Goal: Task Accomplishment & Management: Manage account settings

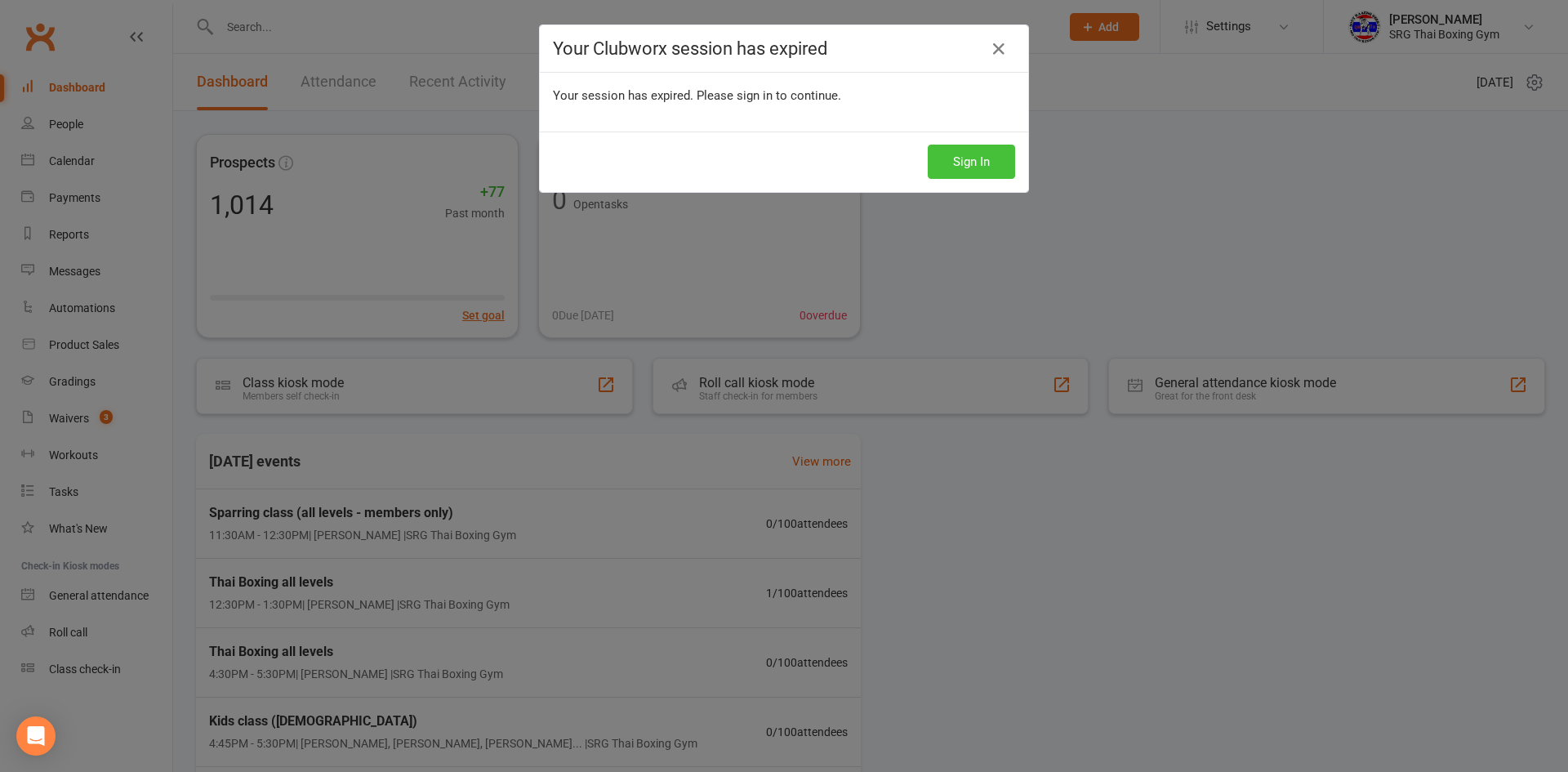
click at [994, 170] on button "Sign In" at bounding box center [972, 162] width 87 height 35
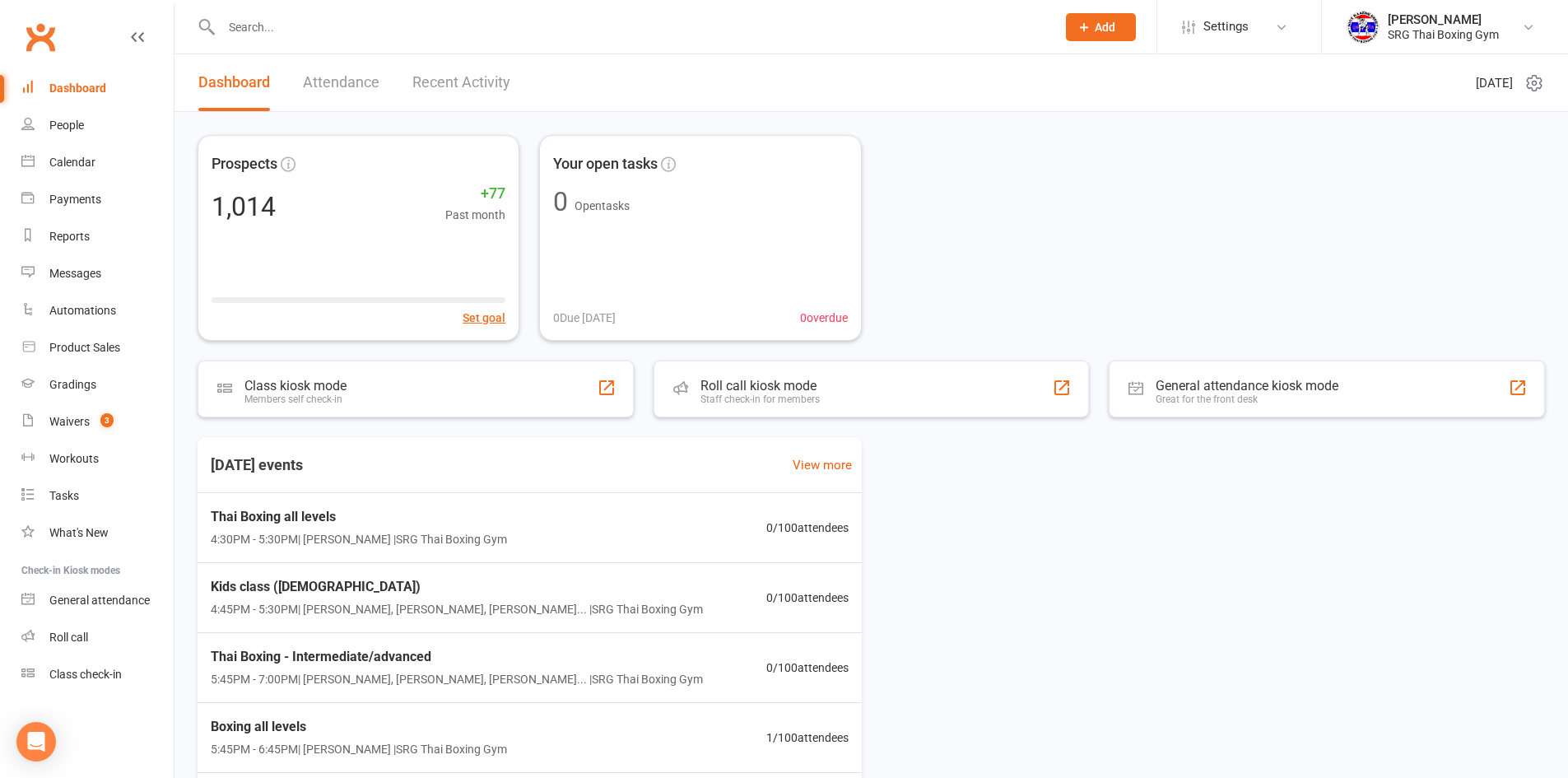
click at [470, 101] on link "Recent Activity" at bounding box center [461, 82] width 98 height 57
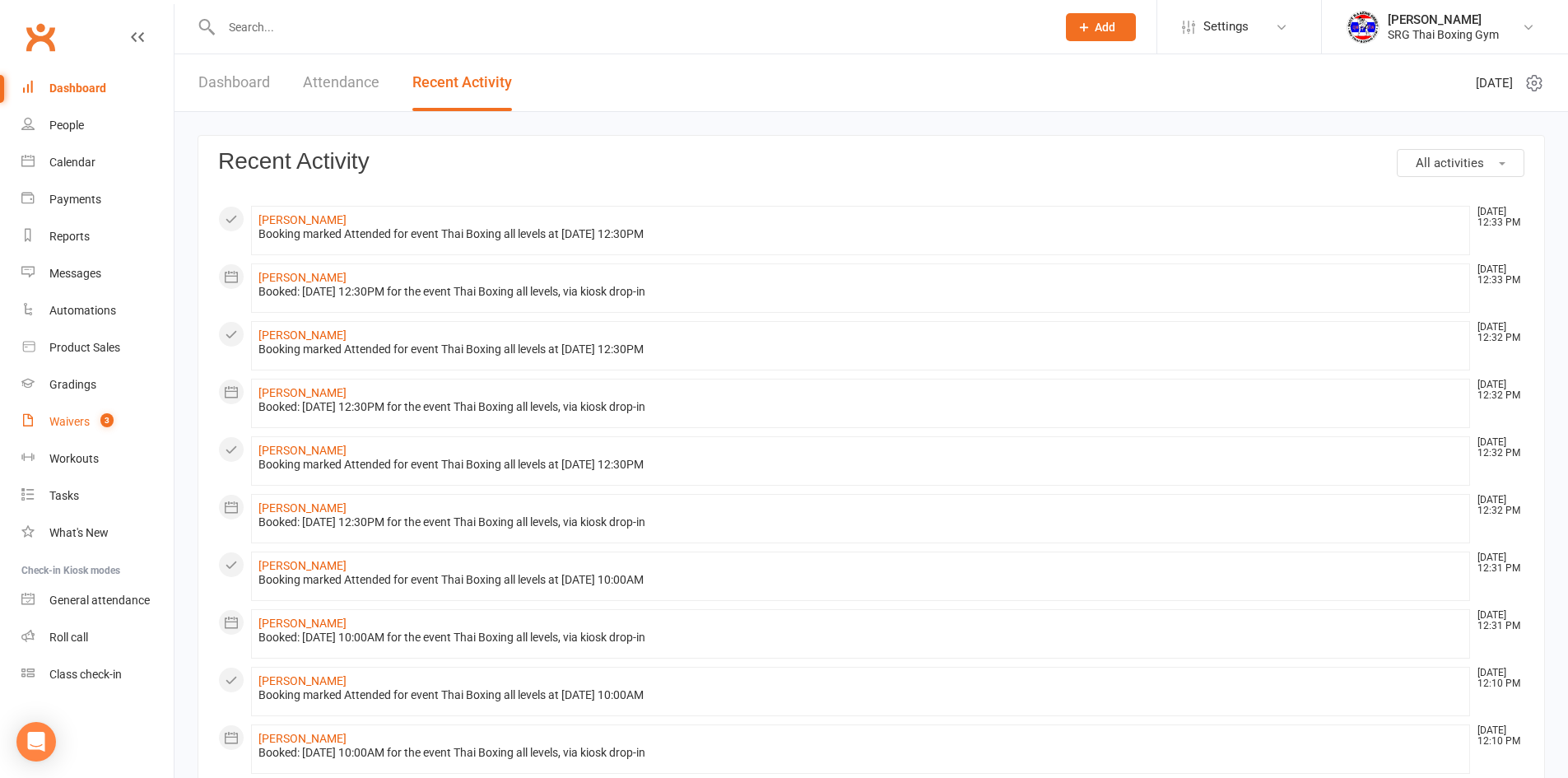
click at [106, 413] on span "3" at bounding box center [107, 420] width 13 height 14
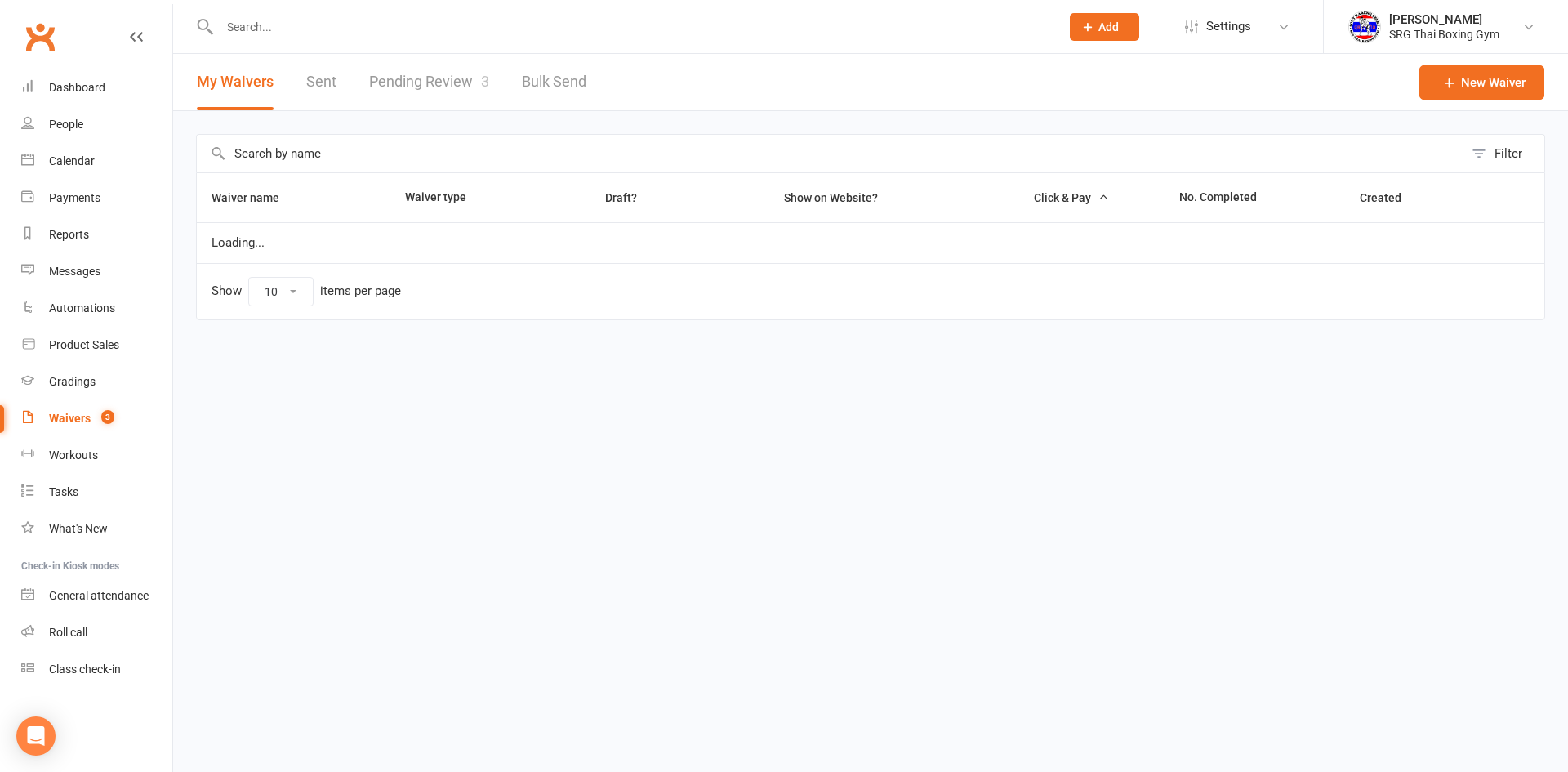
click at [429, 85] on link "Pending Review 3" at bounding box center [429, 81] width 120 height 56
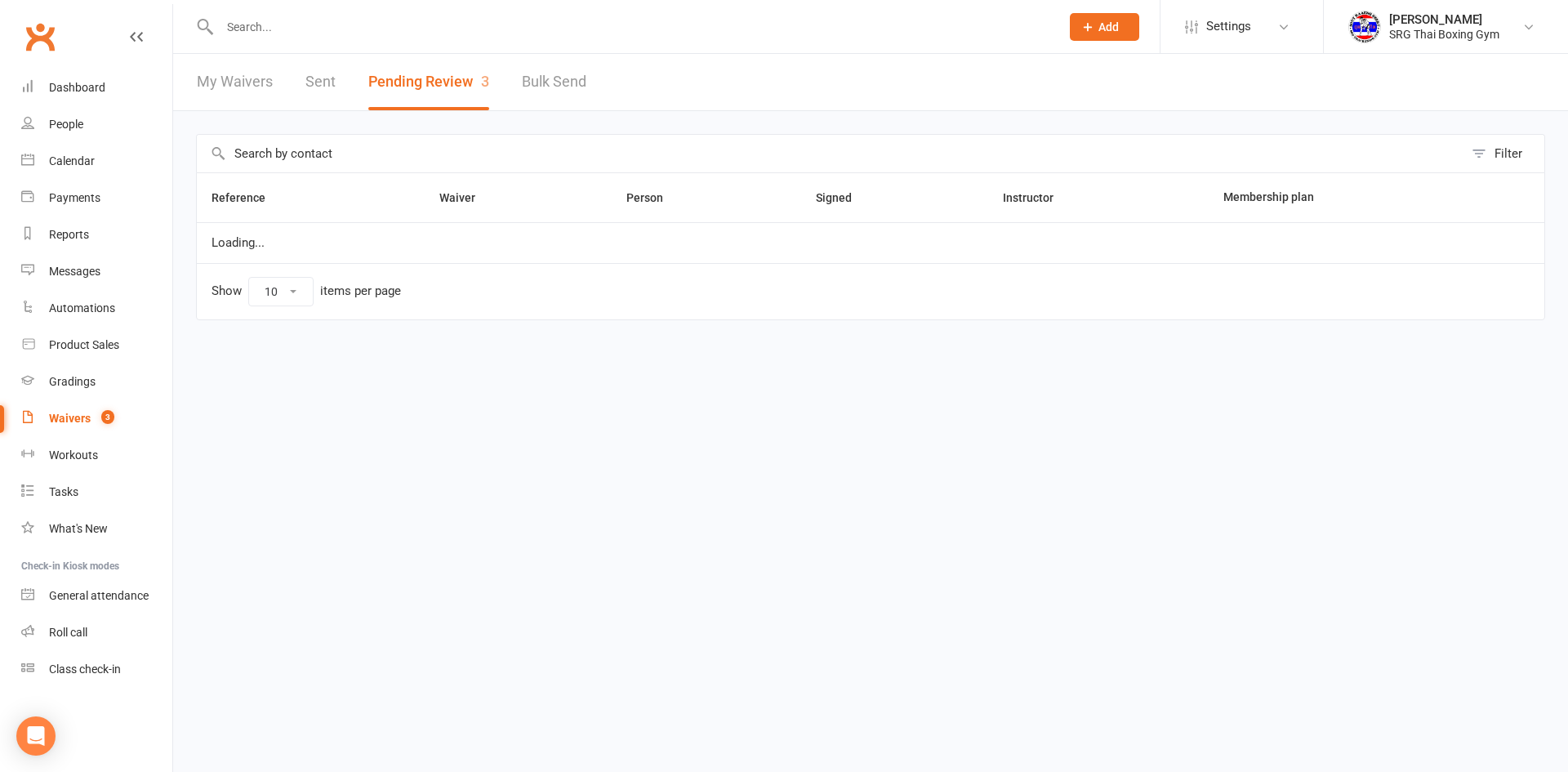
select select "100"
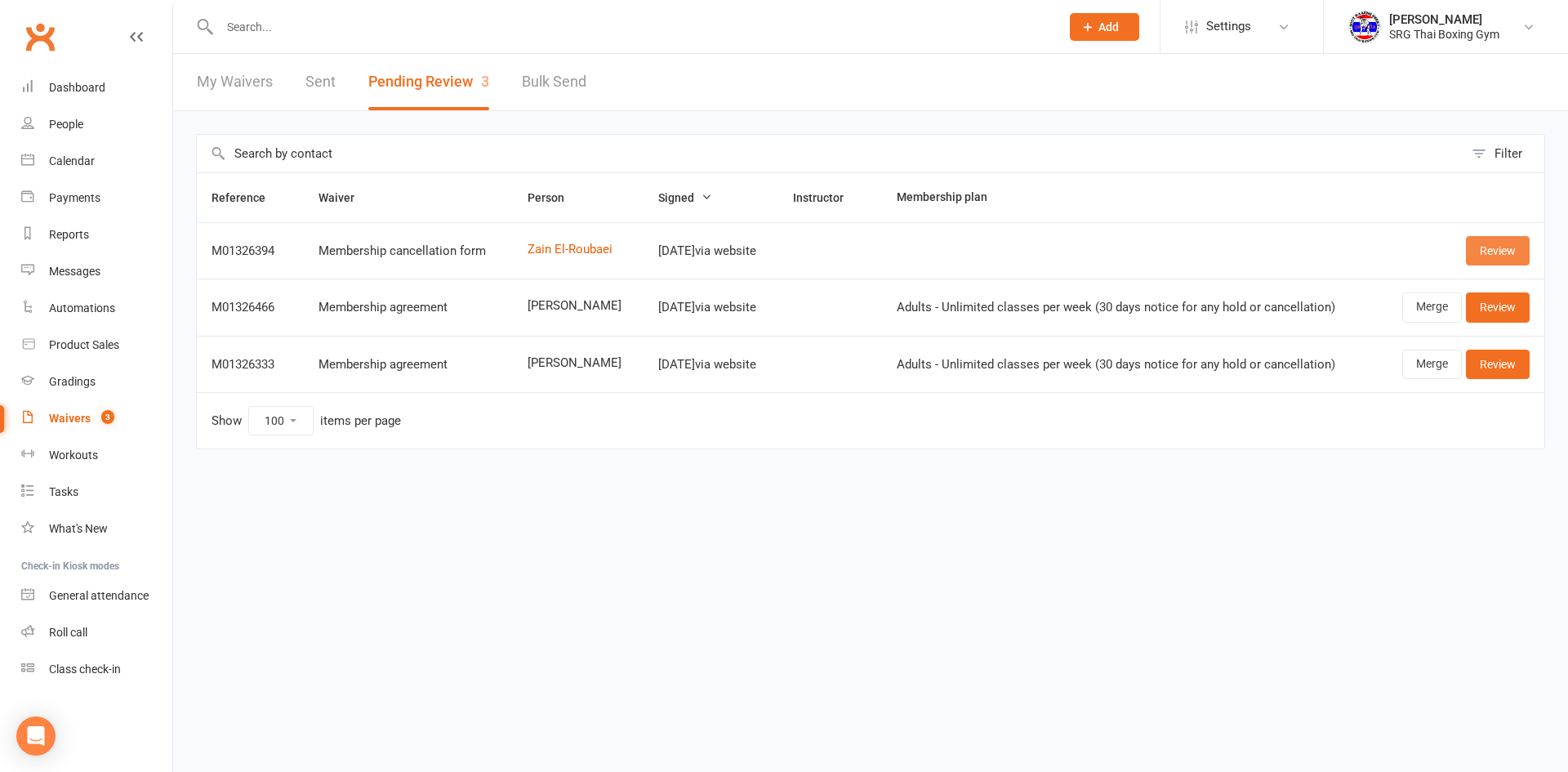
click at [1473, 247] on link "Review" at bounding box center [1498, 251] width 63 height 30
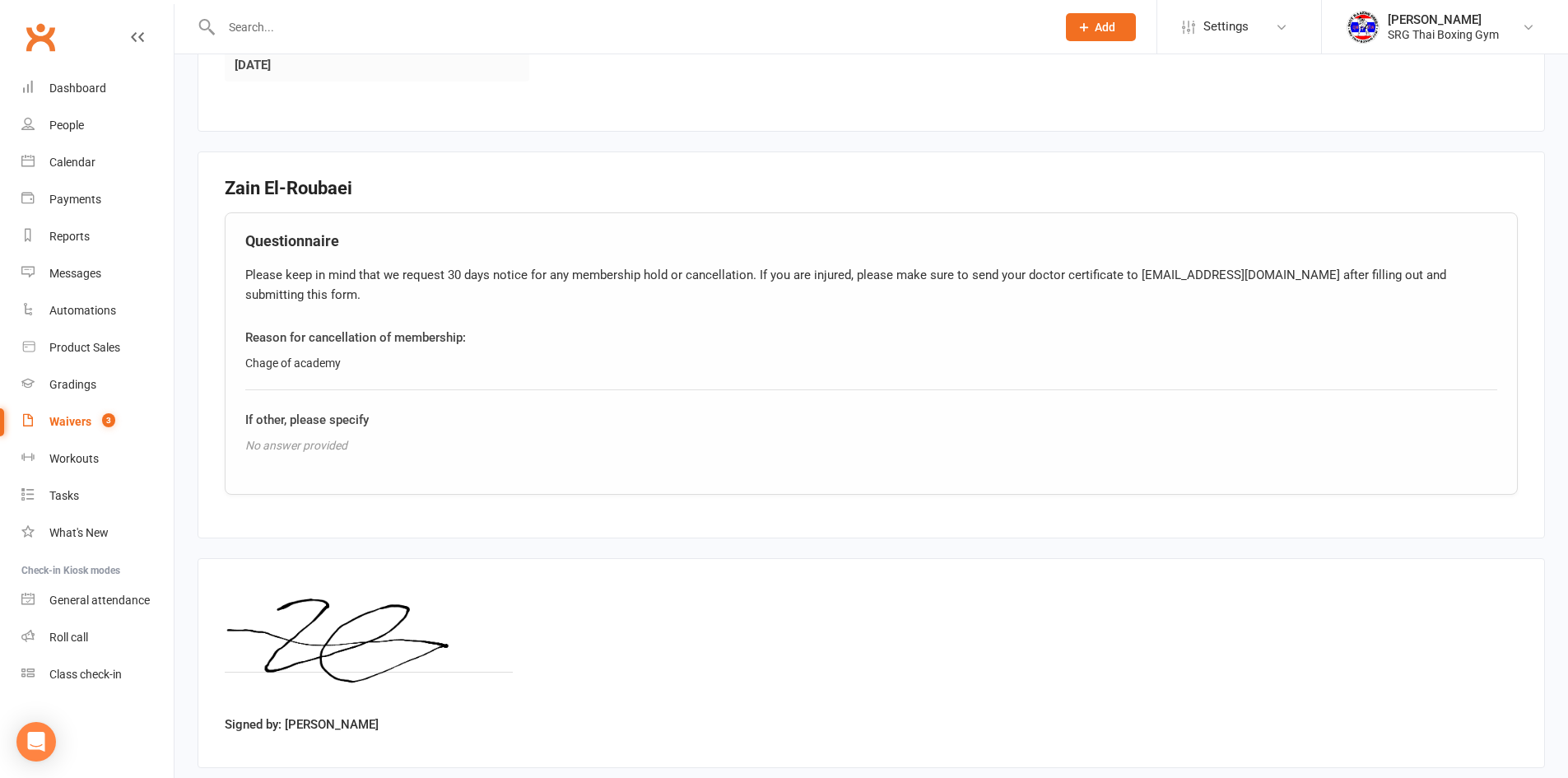
scroll to position [585, 0]
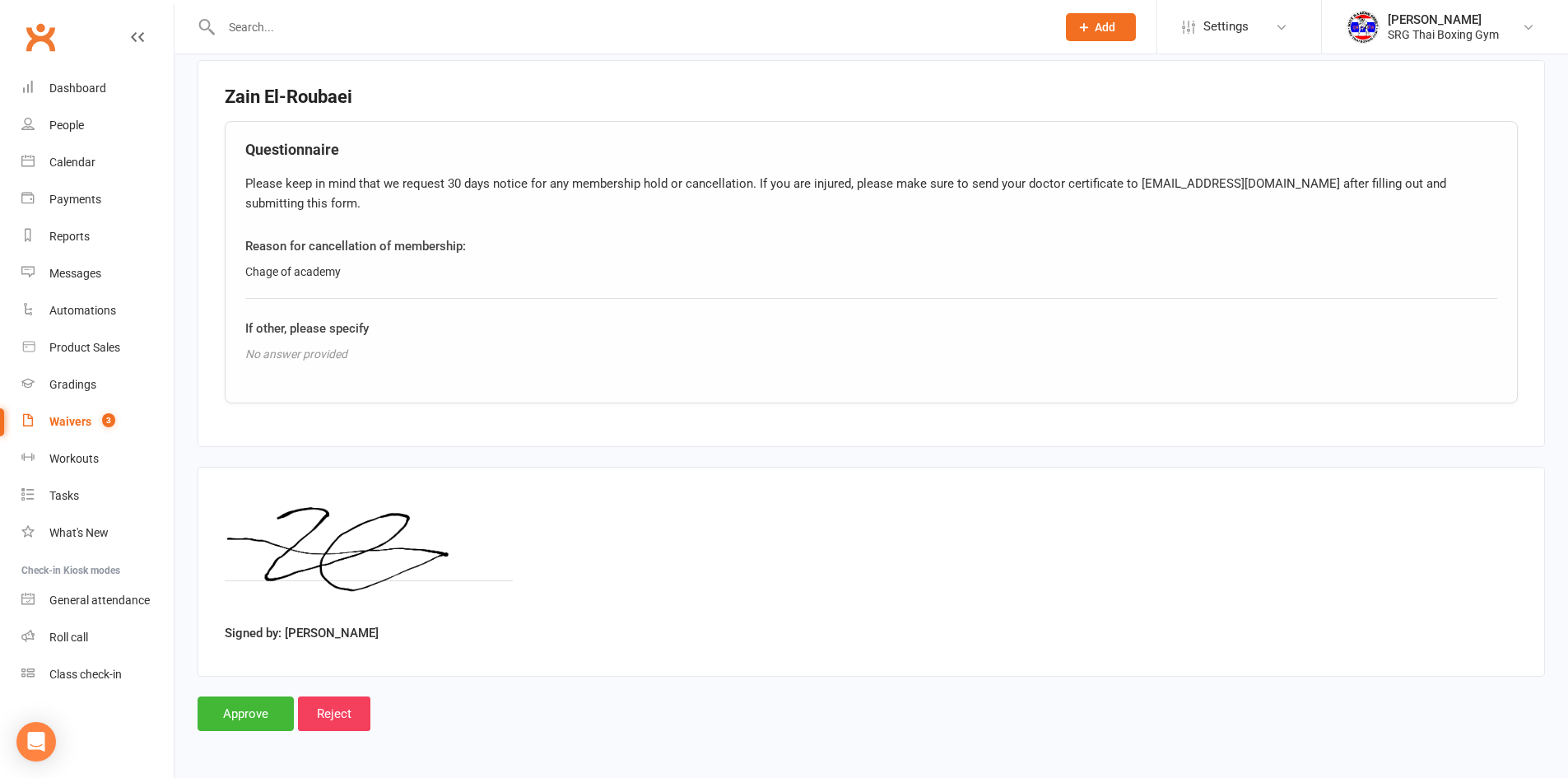
click at [174, 699] on nav "Clubworx Dashboard People Calendar Payments Reports Messages Automations Produc…" at bounding box center [87, 392] width 175 height 778
click at [241, 709] on input "Approve" at bounding box center [246, 714] width 96 height 35
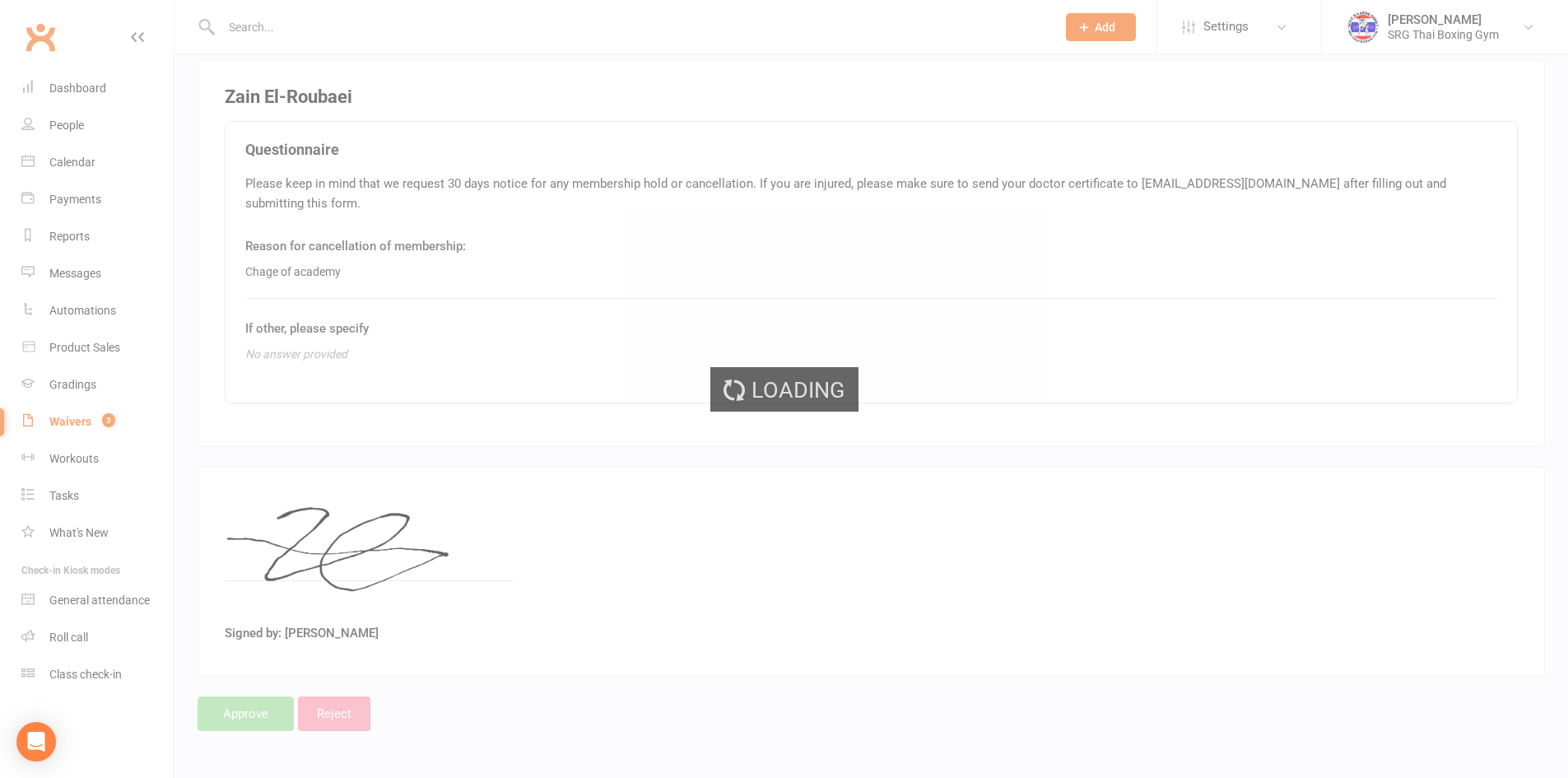
select select "100"
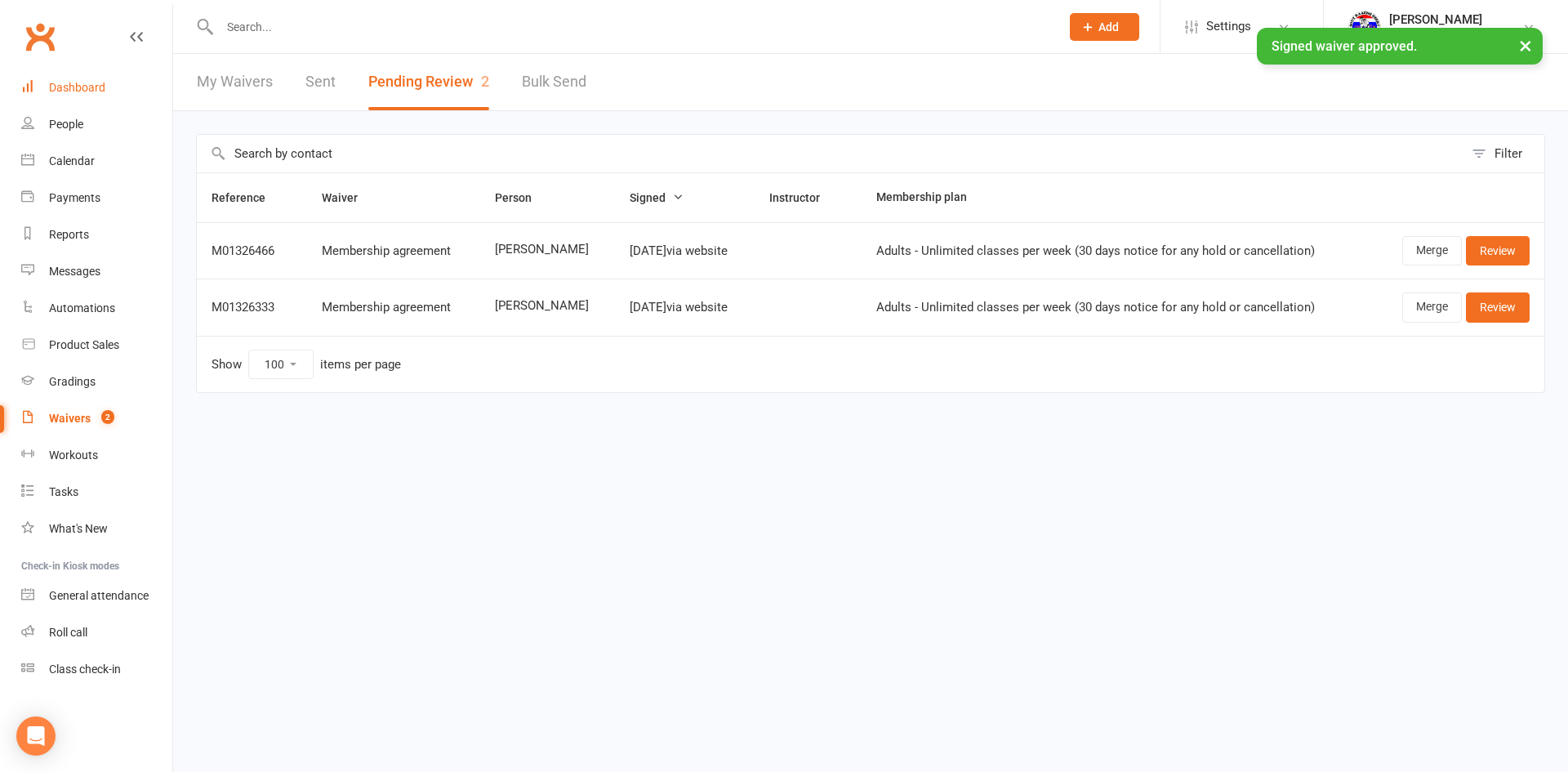
click at [81, 103] on link "Dashboard" at bounding box center [96, 87] width 152 height 37
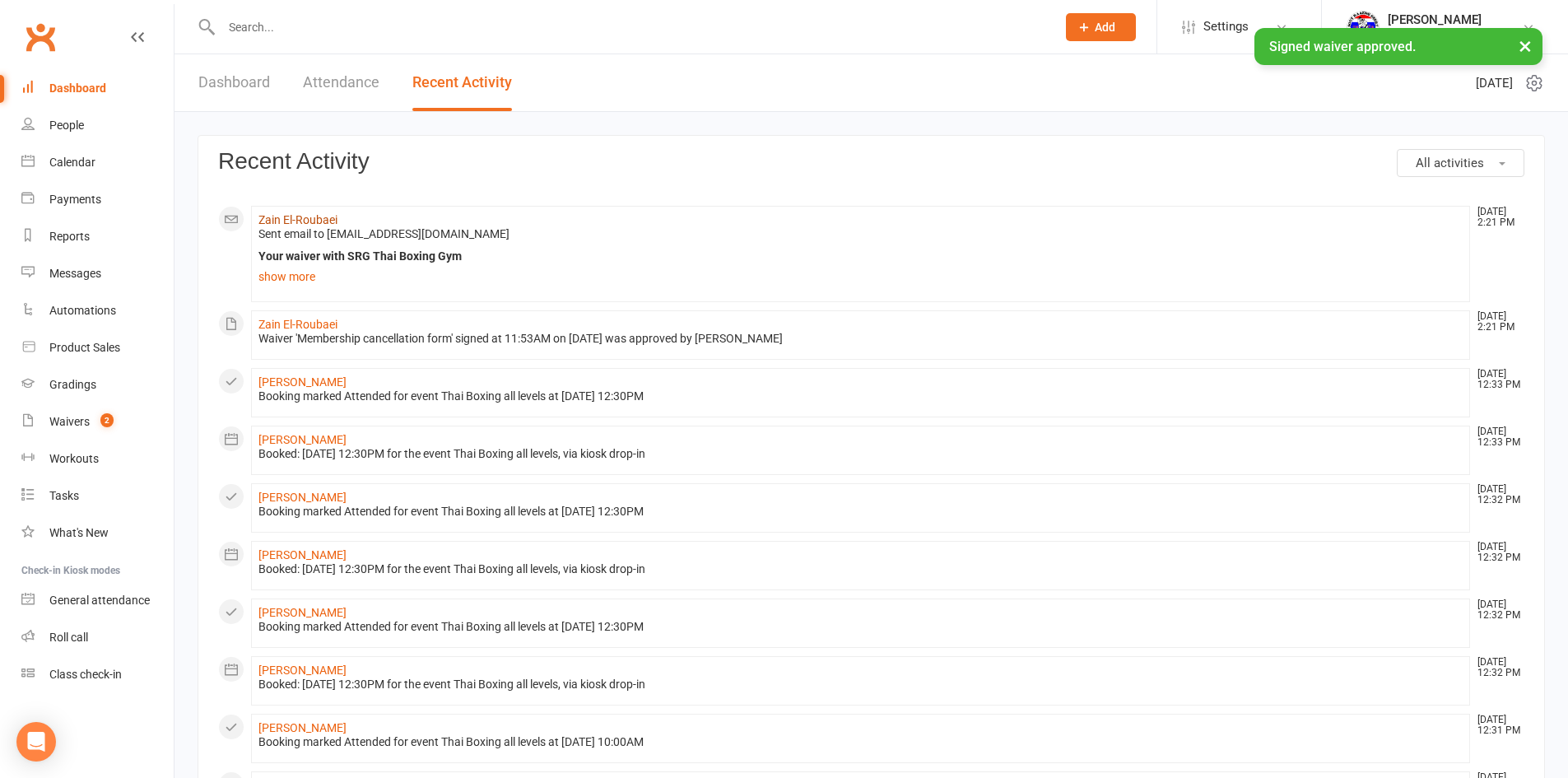
click at [321, 221] on link "Zain El-Roubaei" at bounding box center [297, 220] width 79 height 13
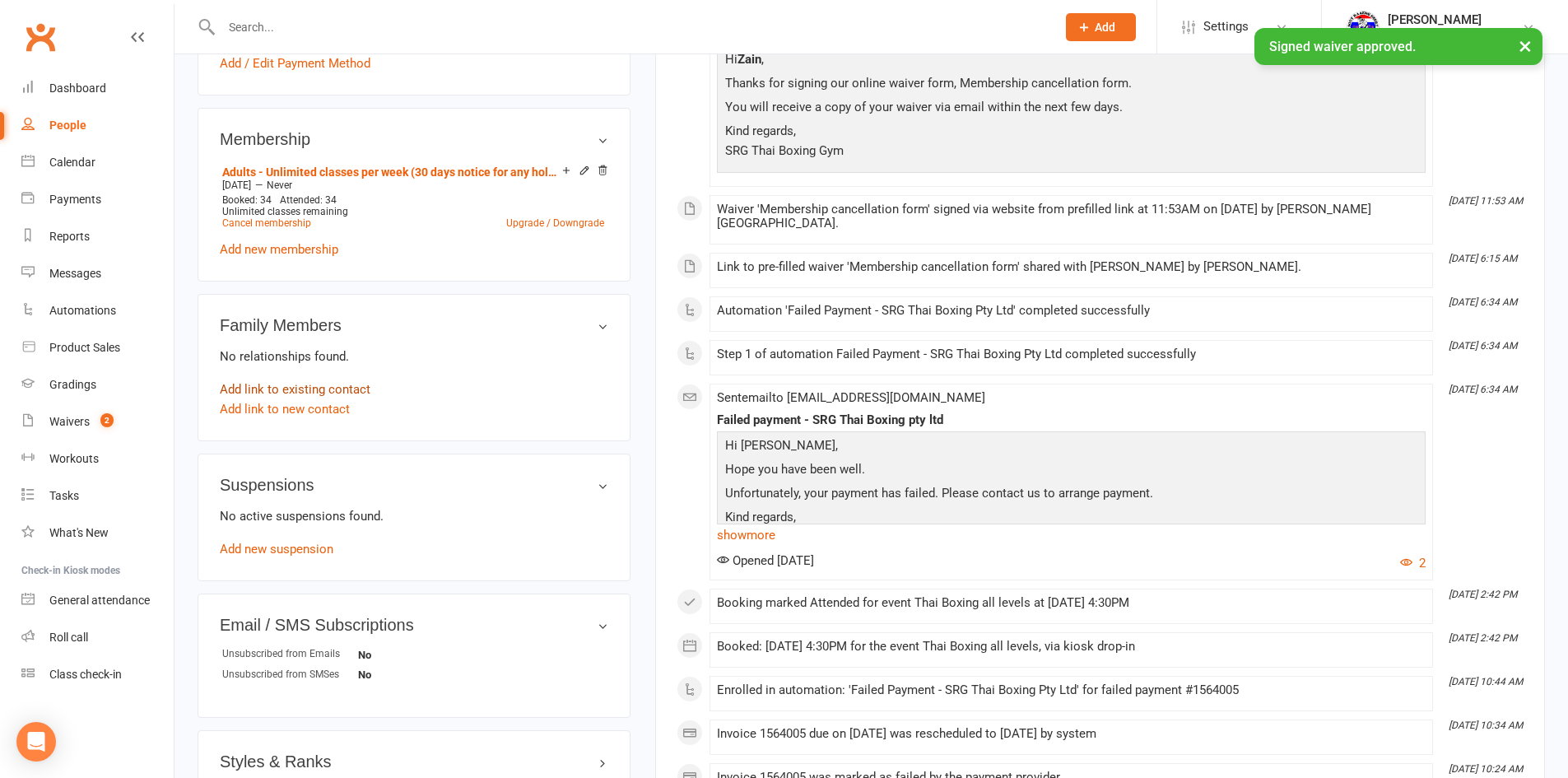
scroll to position [571, 0]
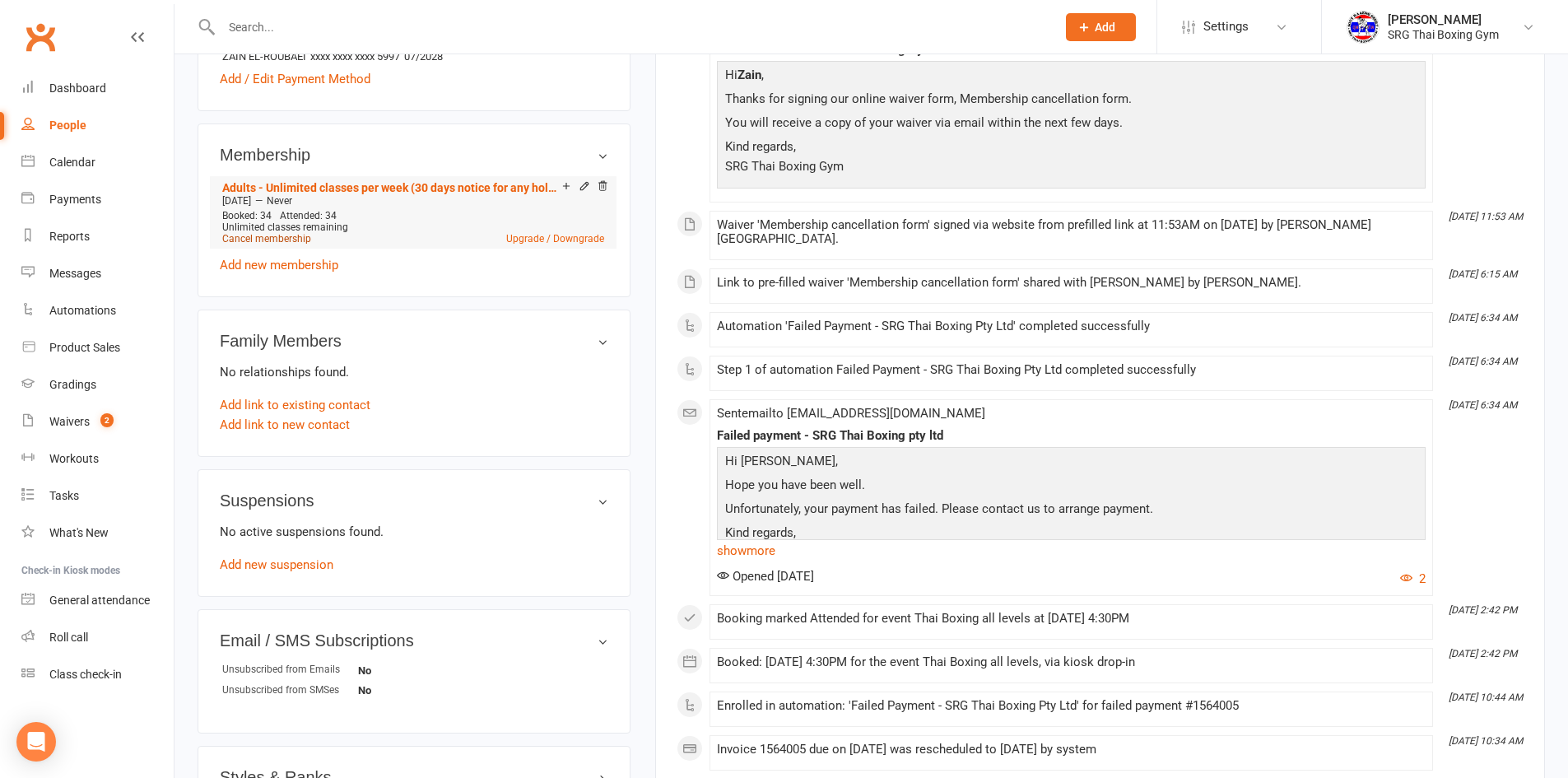
click at [283, 235] on link "Cancel membership" at bounding box center [266, 239] width 89 height 12
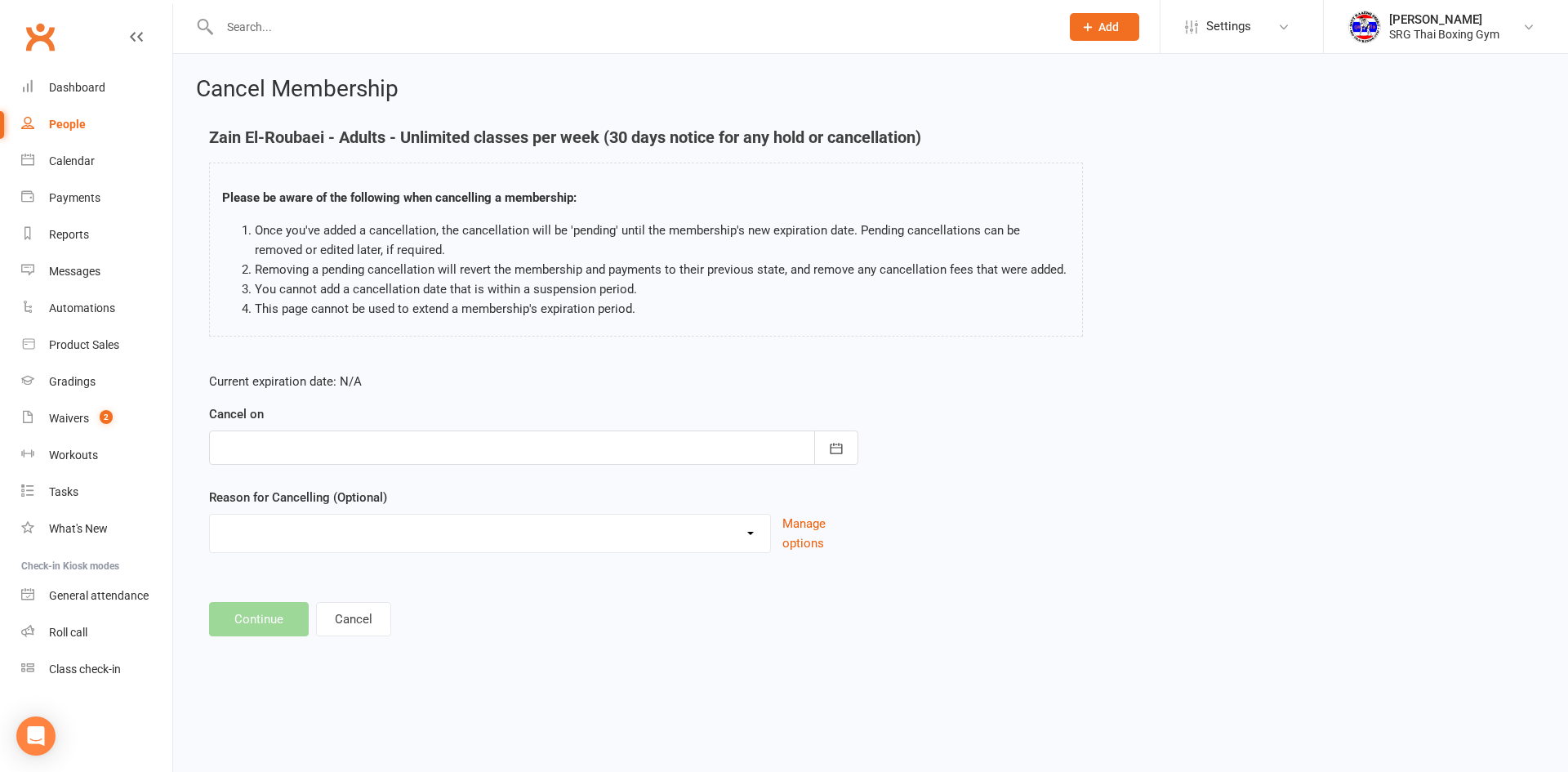
click at [718, 429] on div "Cancel on [DATE] Sun Mon Tue Wed Thu Fri Sat 31 27 28 29 30 31 01 02 32 03 04 0…" at bounding box center [533, 434] width 649 height 60
click at [709, 451] on div at bounding box center [533, 448] width 649 height 35
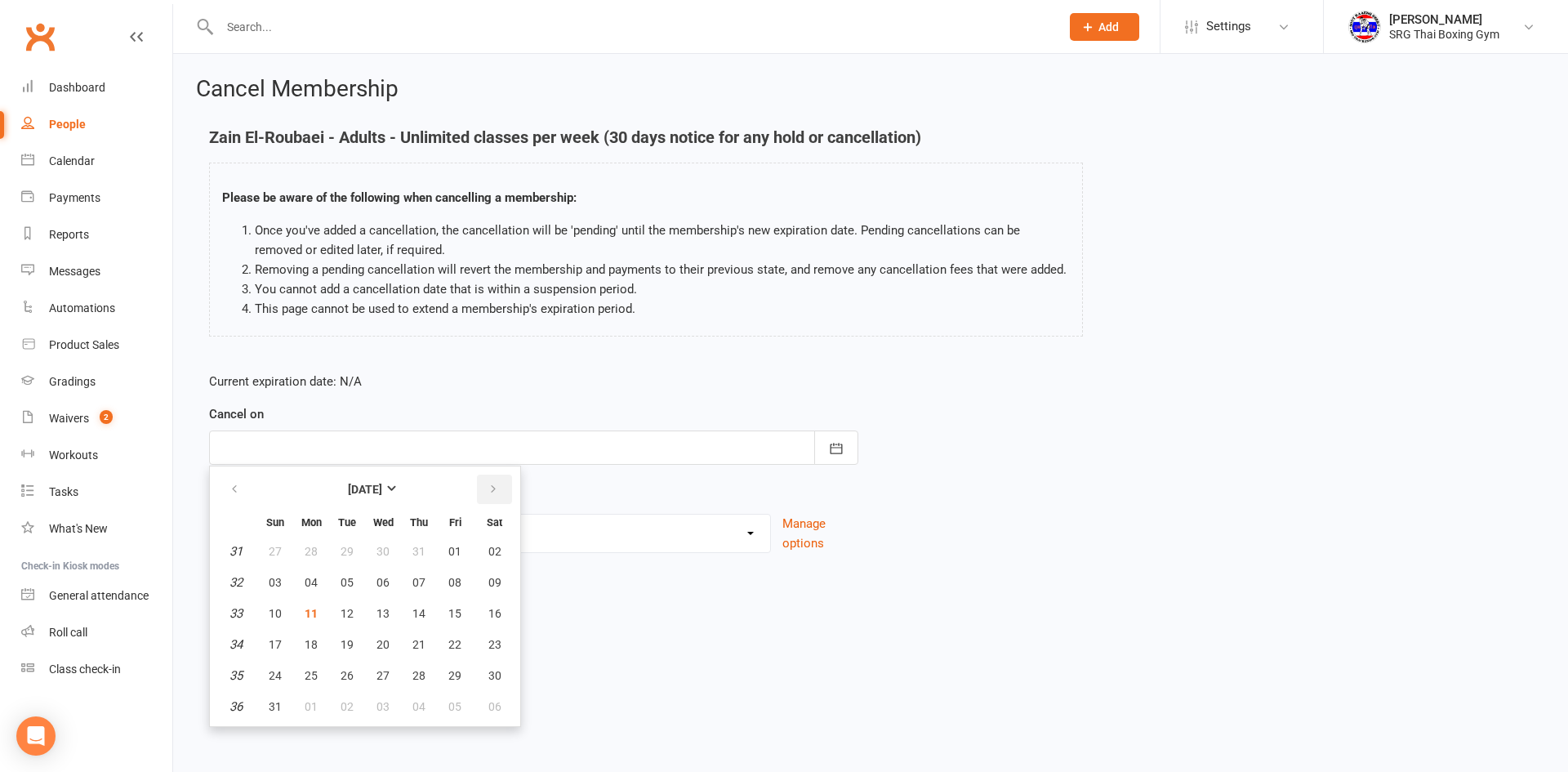
click at [486, 483] on button "button" at bounding box center [494, 490] width 35 height 30
click at [427, 585] on button "11" at bounding box center [419, 583] width 35 height 30
type input "[DATE]"
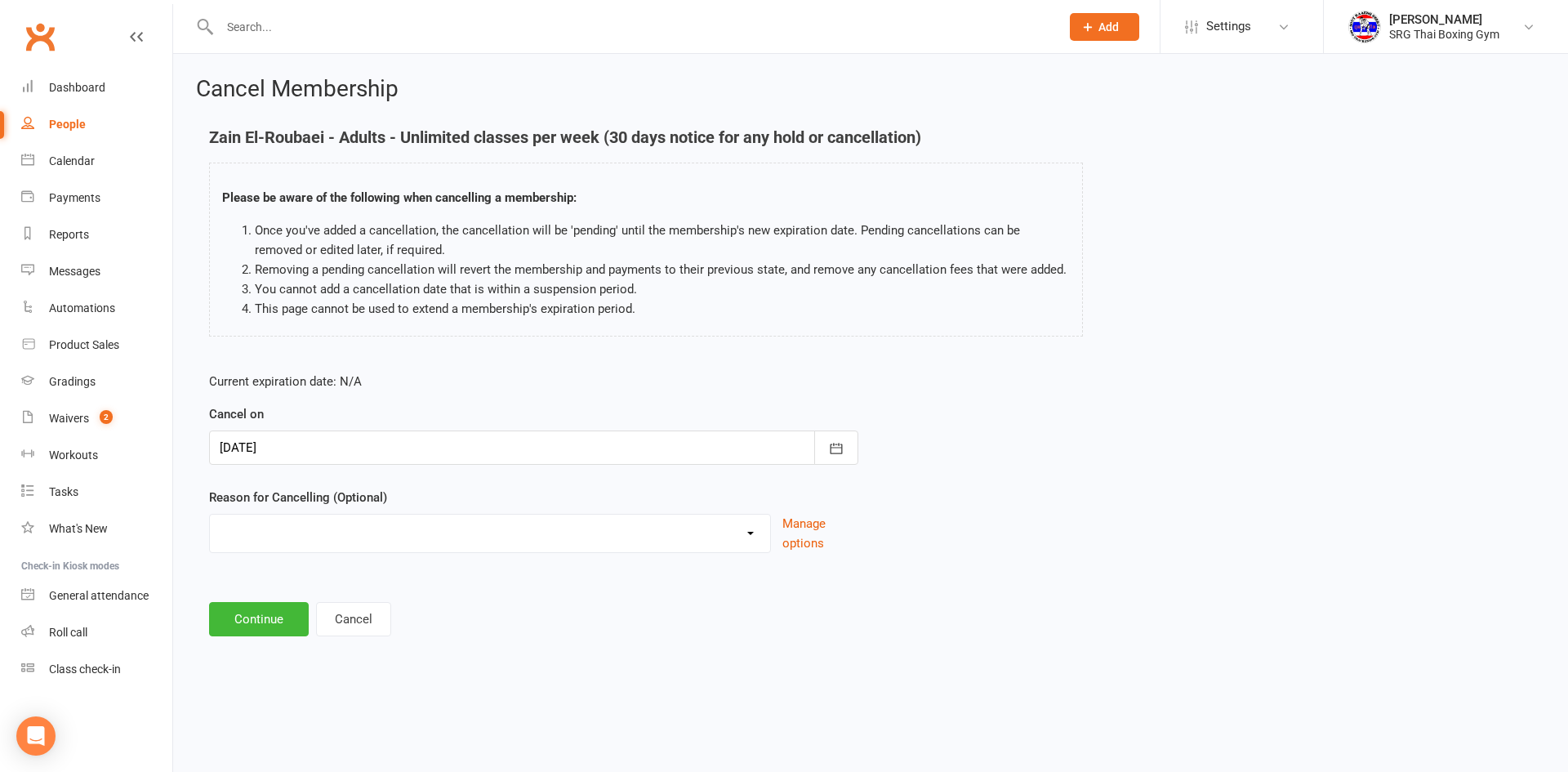
click at [424, 530] on select "Financial Holiday Injury Moving Other reason" at bounding box center [490, 530] width 561 height 33
select select "3"
click at [210, 514] on select "Financial Holiday Injury Moving Other reason" at bounding box center [490, 530] width 561 height 33
click at [274, 618] on button "Continue" at bounding box center [259, 619] width 100 height 35
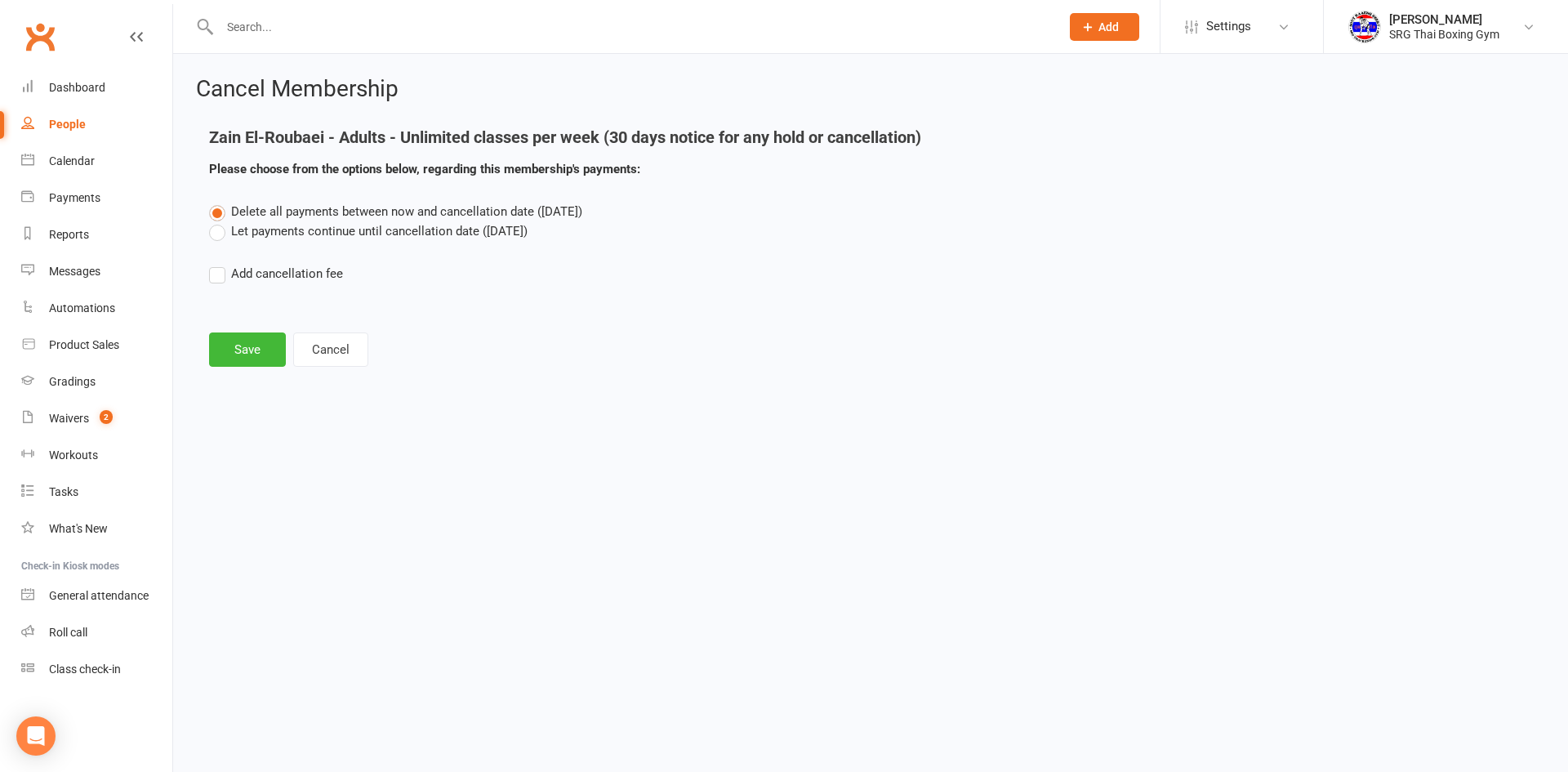
drag, startPoint x: 401, startPoint y: 248, endPoint x: 411, endPoint y: 222, distance: 27.9
click at [405, 237] on div "Delete all payments between now and cancellation date ([DATE]) Let payments con…" at bounding box center [871, 255] width 1347 height 105
drag, startPoint x: 411, startPoint y: 222, endPoint x: 380, endPoint y: 244, distance: 38.0
click at [406, 234] on label "Let payments continue until cancellation date ([DATE])" at bounding box center [368, 231] width 319 height 20
click at [220, 221] on input "Let payments continue until cancellation date ([DATE])" at bounding box center [214, 221] width 11 height 0
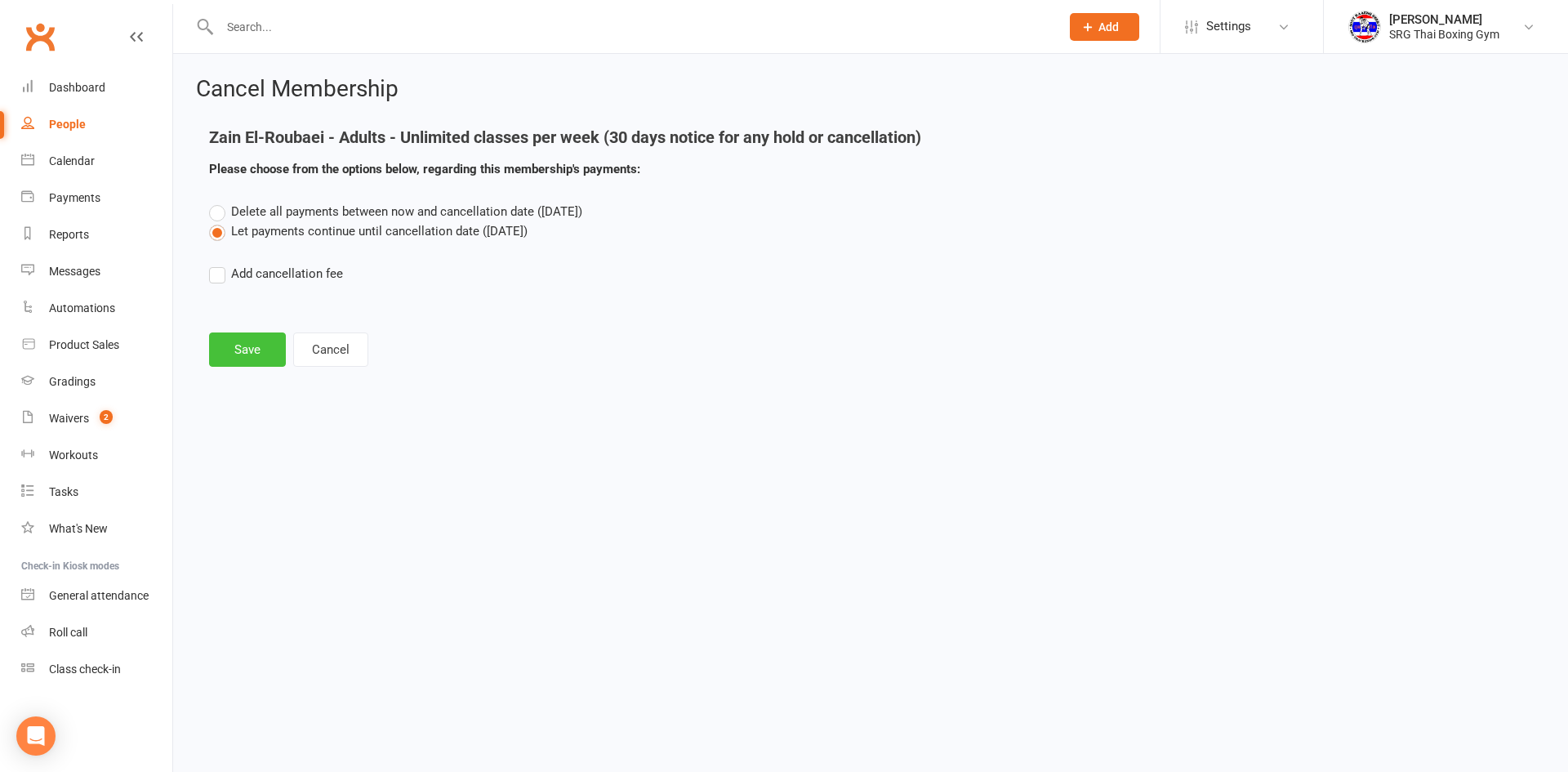
click at [252, 347] on button "Save" at bounding box center [248, 350] width 77 height 35
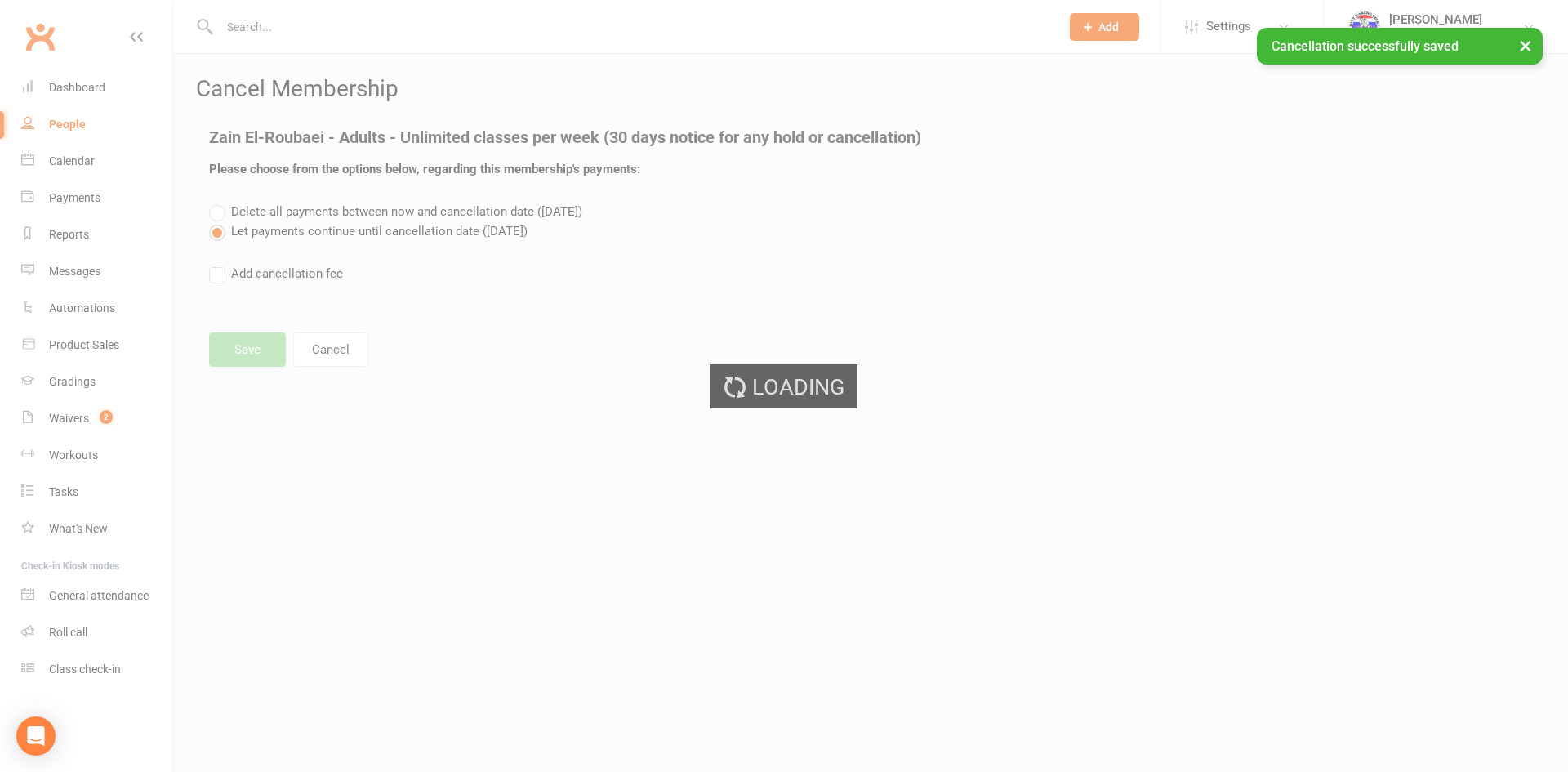
click at [144, 413] on div "Loading" at bounding box center [784, 386] width 1568 height 772
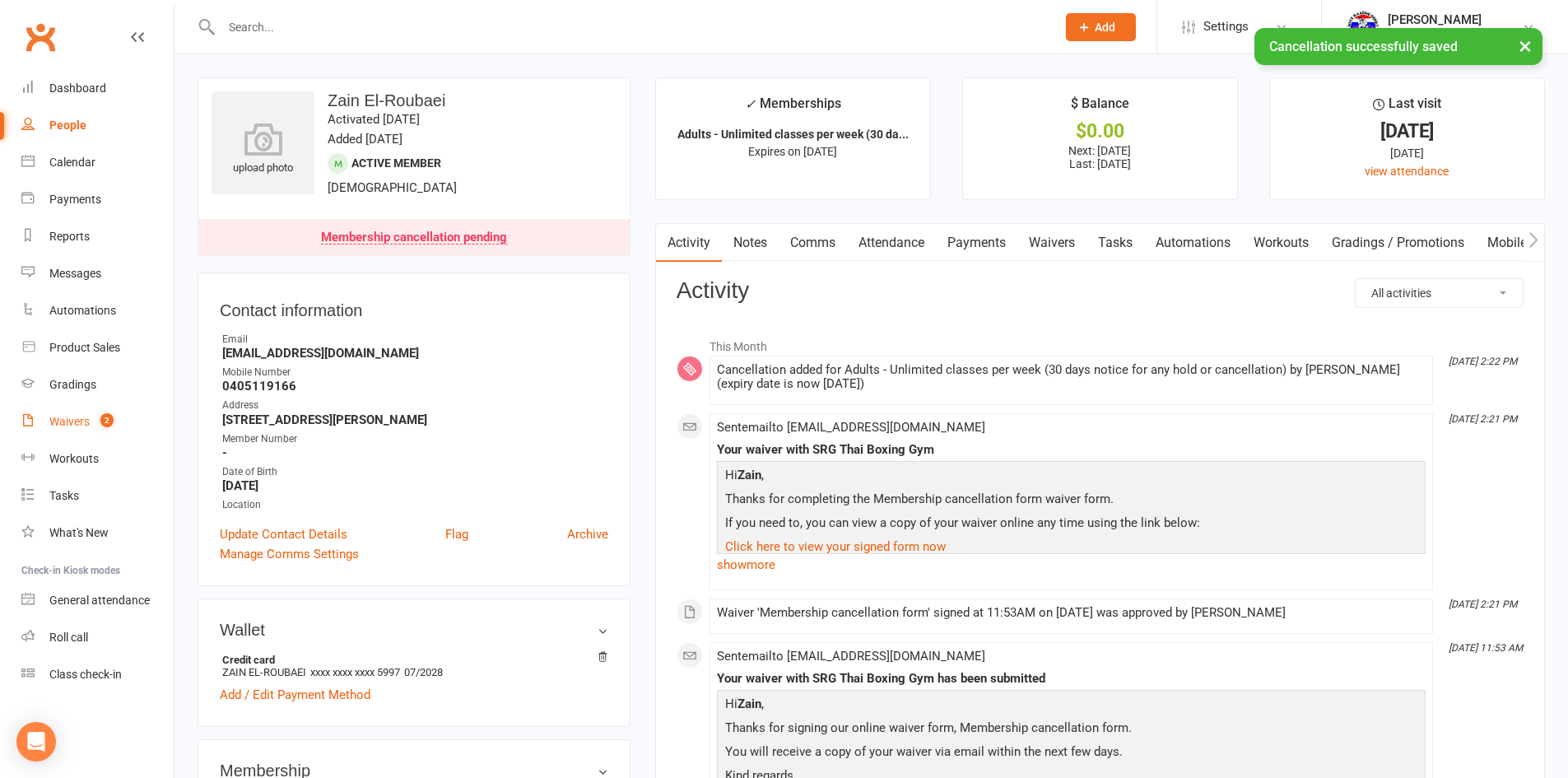
click at [142, 419] on link "Waivers 2" at bounding box center [97, 421] width 153 height 37
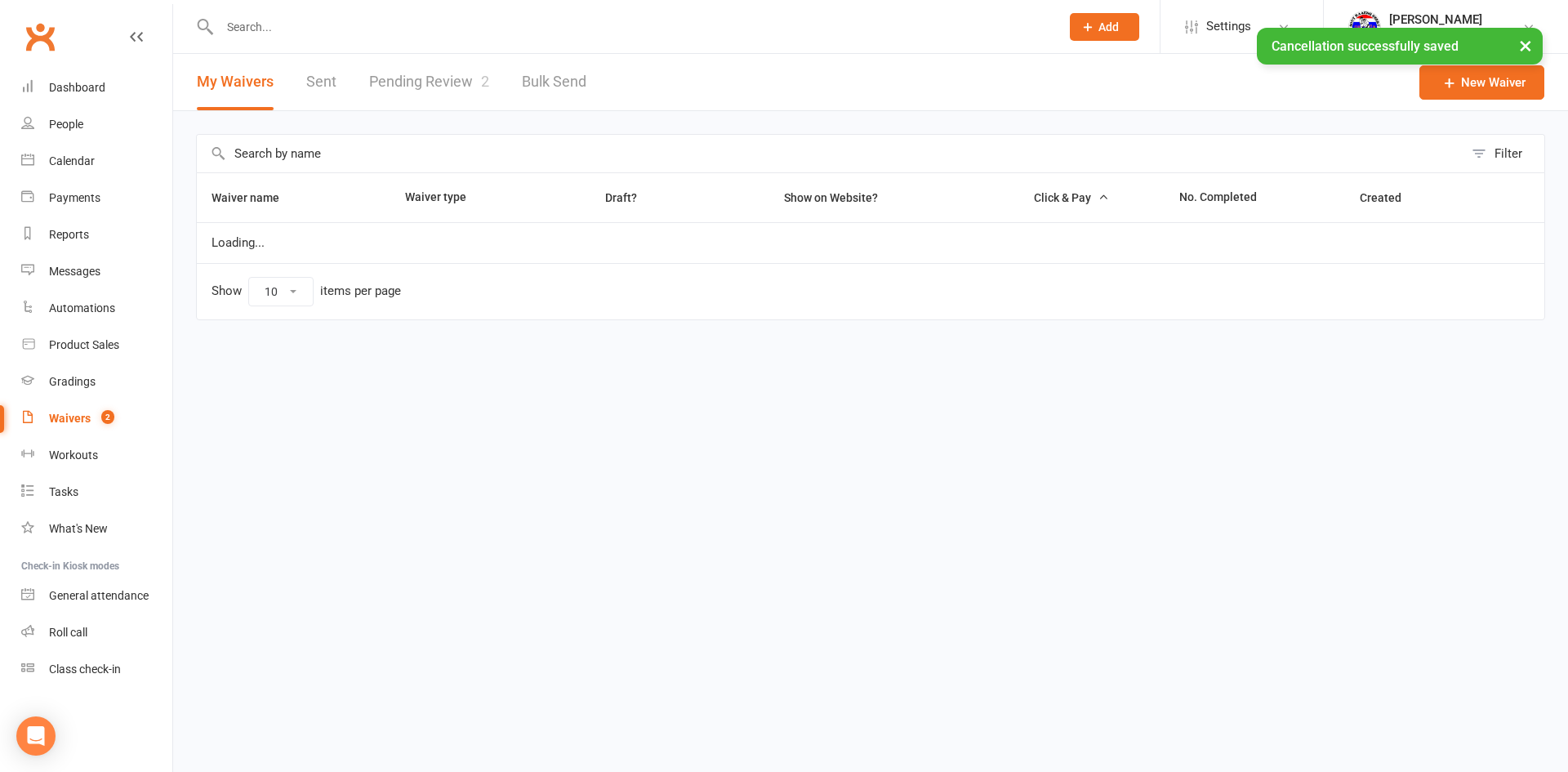
drag, startPoint x: 501, startPoint y: 67, endPoint x: 499, endPoint y: 84, distance: 17.1
click at [501, 73] on ui-view "Prospect Member Non-attending contact Class / event Appointment Grading event T…" at bounding box center [784, 184] width 1568 height 362
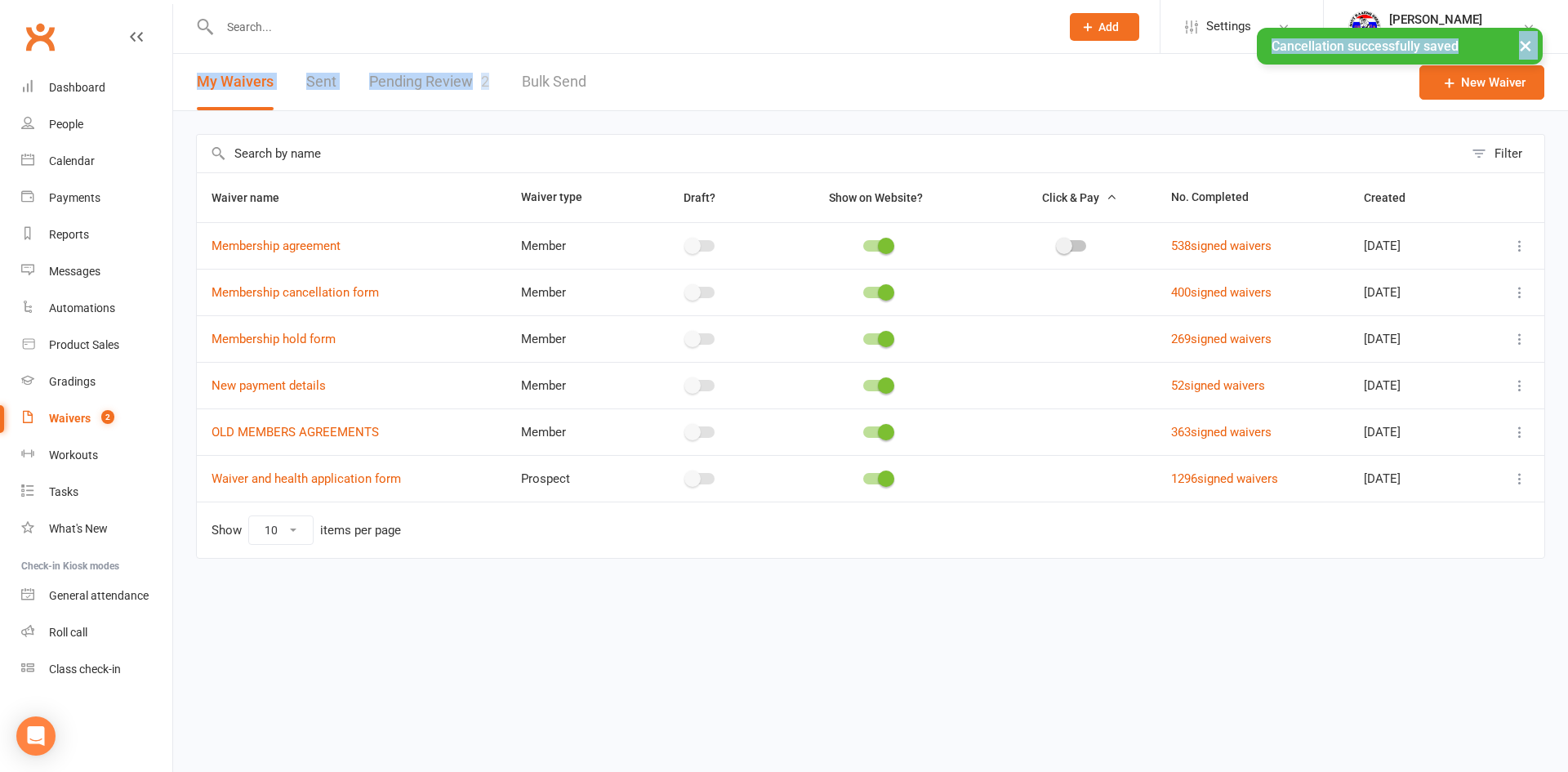
click at [466, 99] on link "Pending Review 2" at bounding box center [429, 81] width 120 height 56
select select "100"
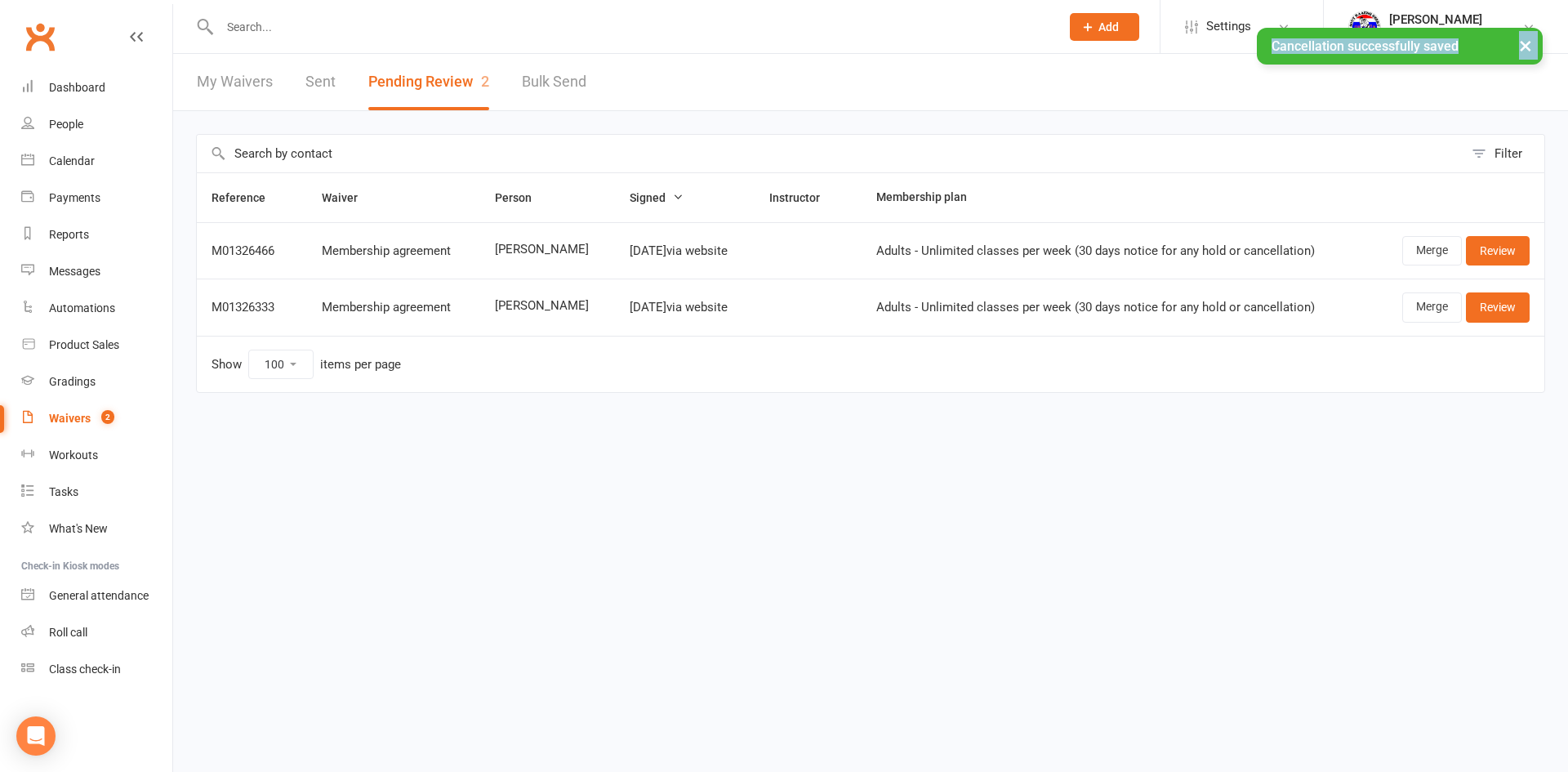
click at [635, 335] on td "[DATE] via website" at bounding box center [684, 306] width 139 height 56
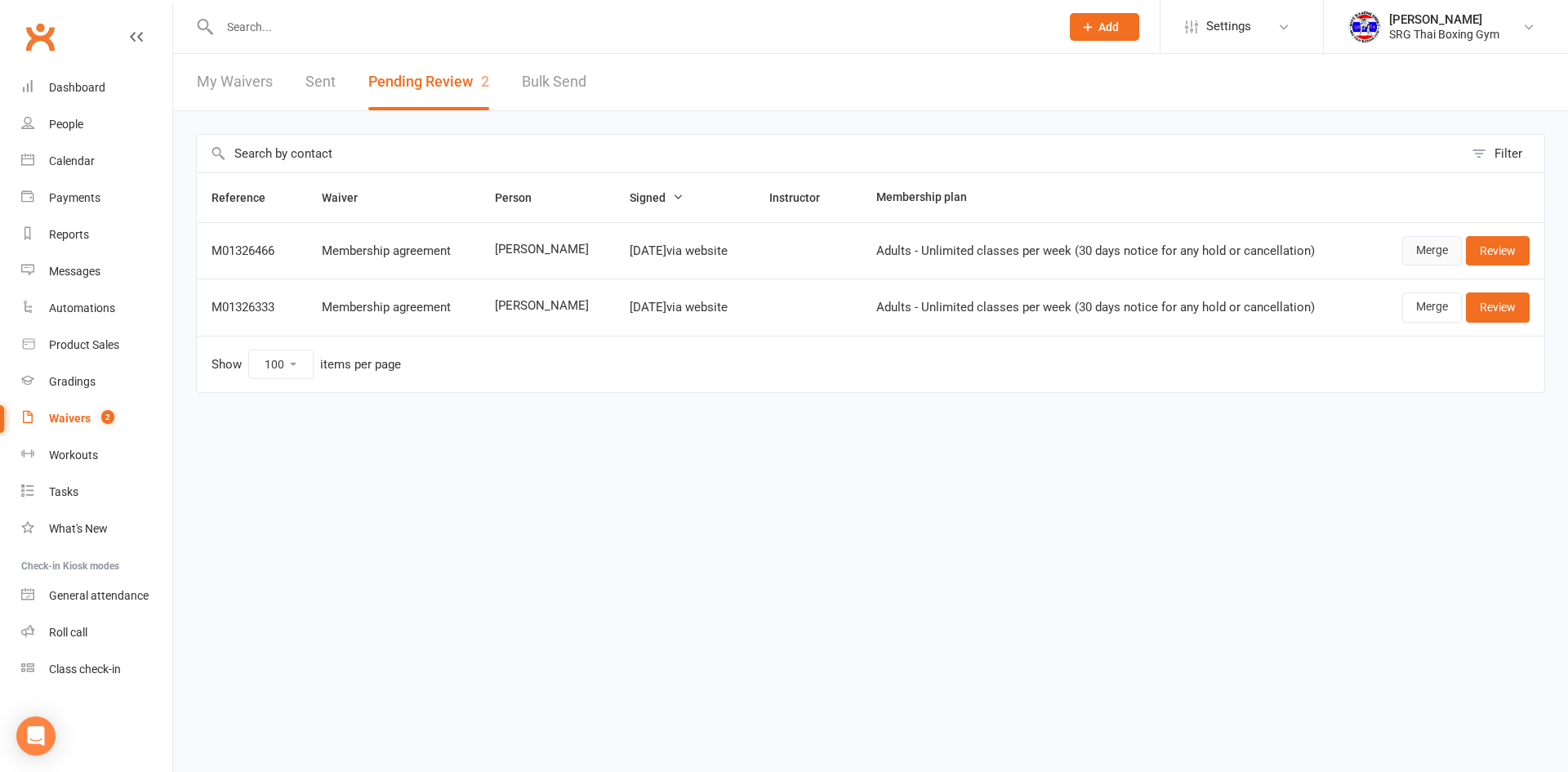
click at [1429, 253] on link "Merge" at bounding box center [1432, 251] width 59 height 30
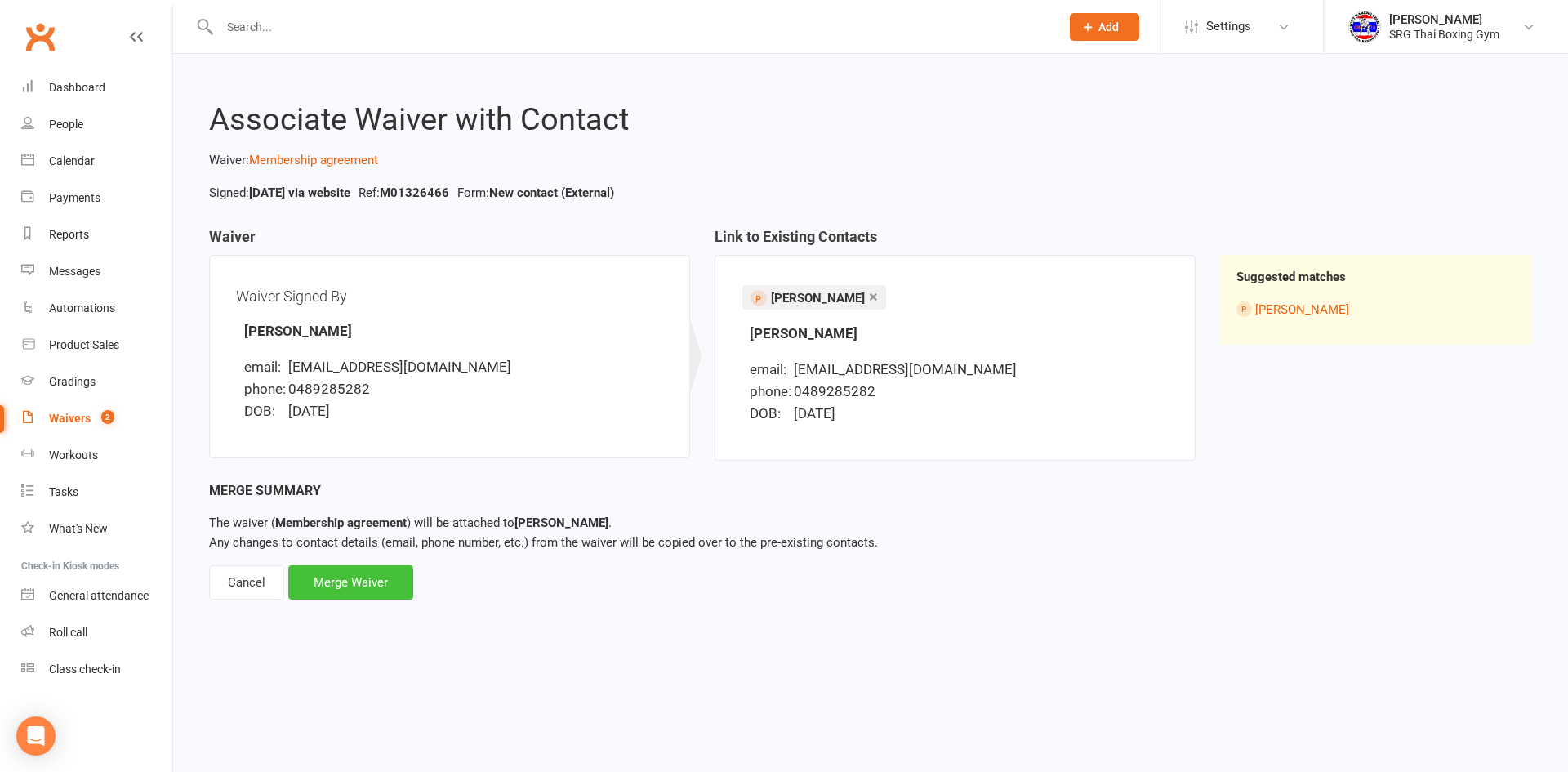
click at [365, 575] on div "Merge Waiver" at bounding box center [351, 583] width 125 height 35
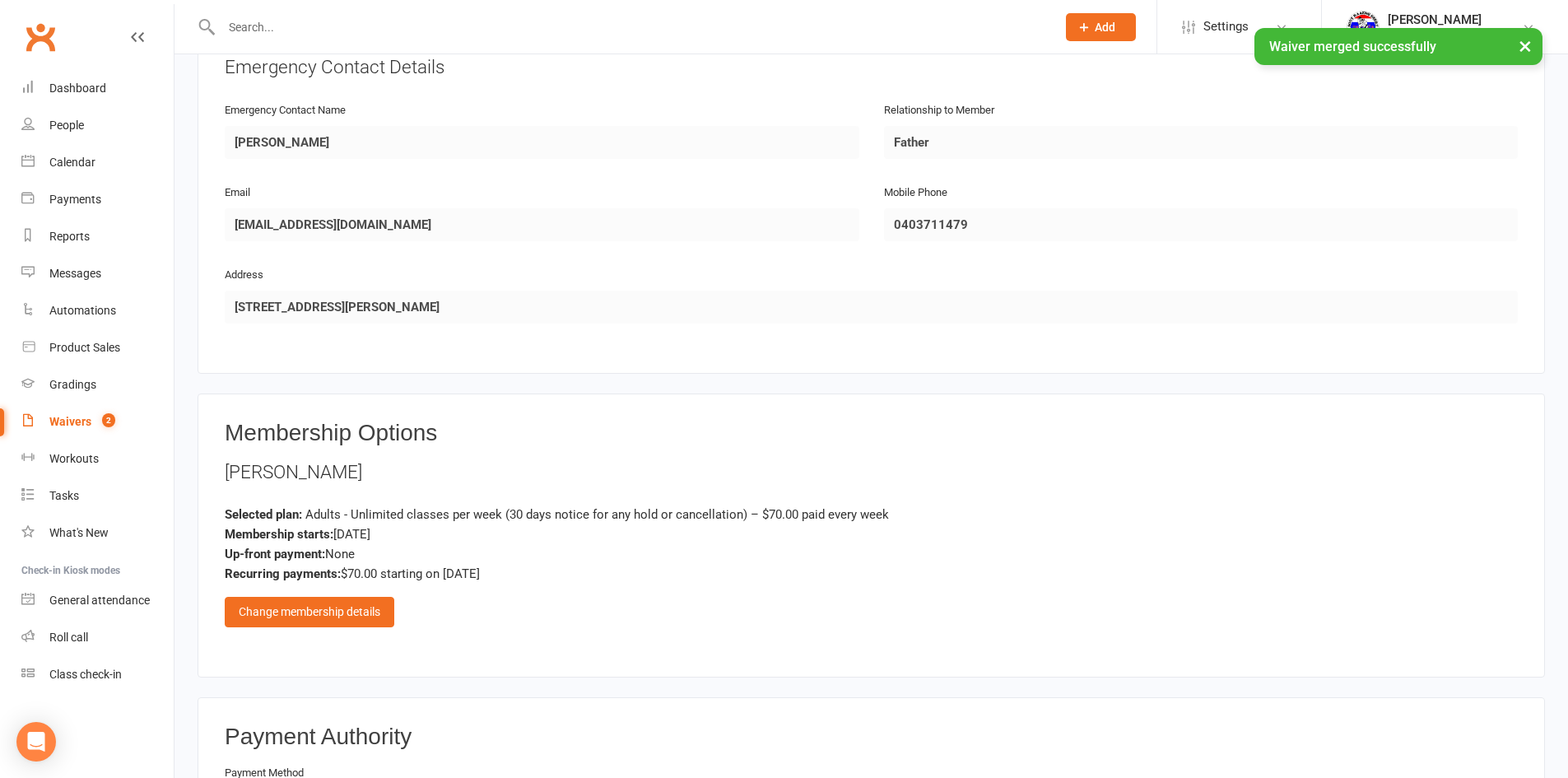
scroll to position [1071, 0]
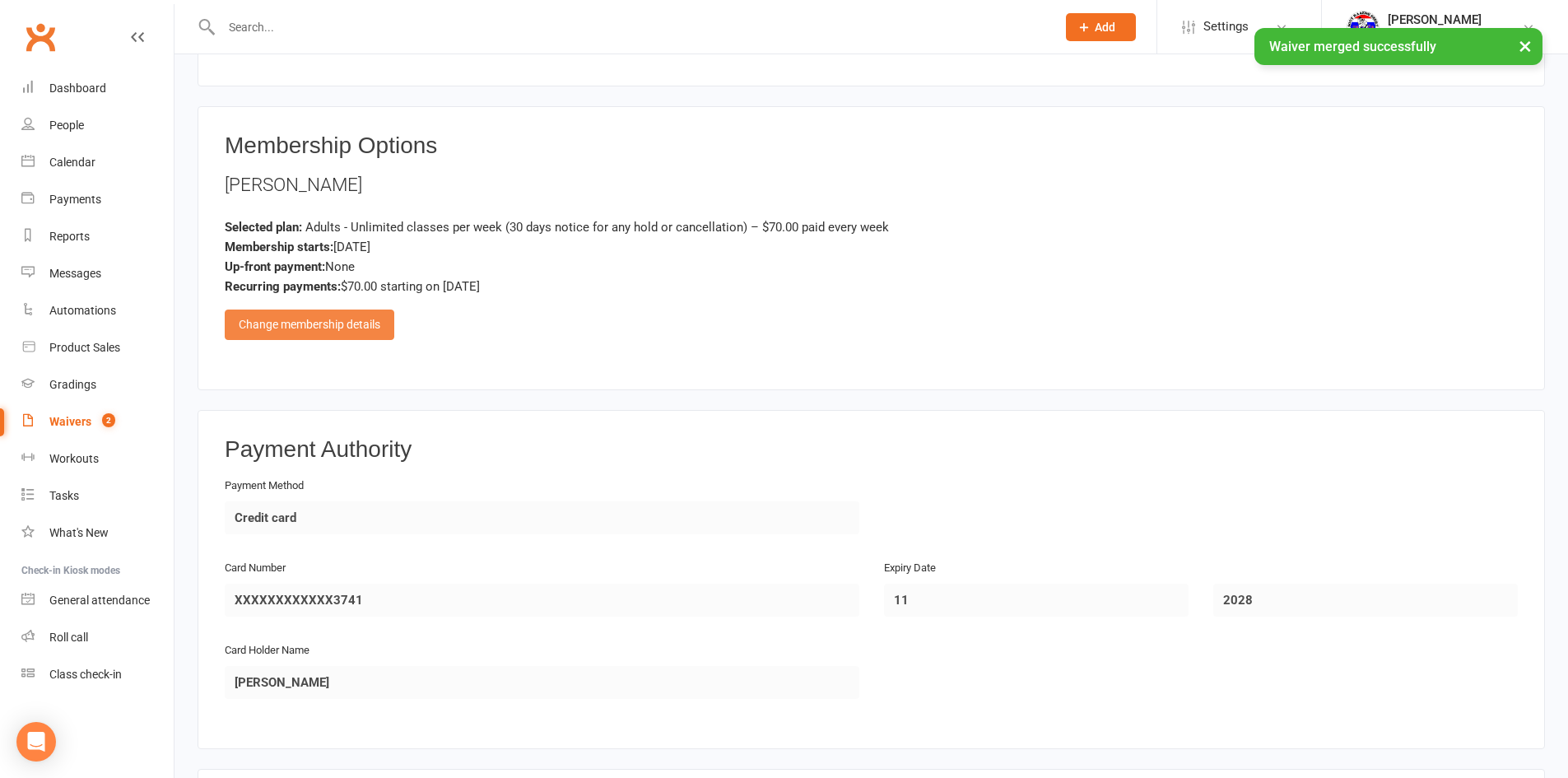
click at [362, 327] on div "Change membership details" at bounding box center [309, 325] width 170 height 30
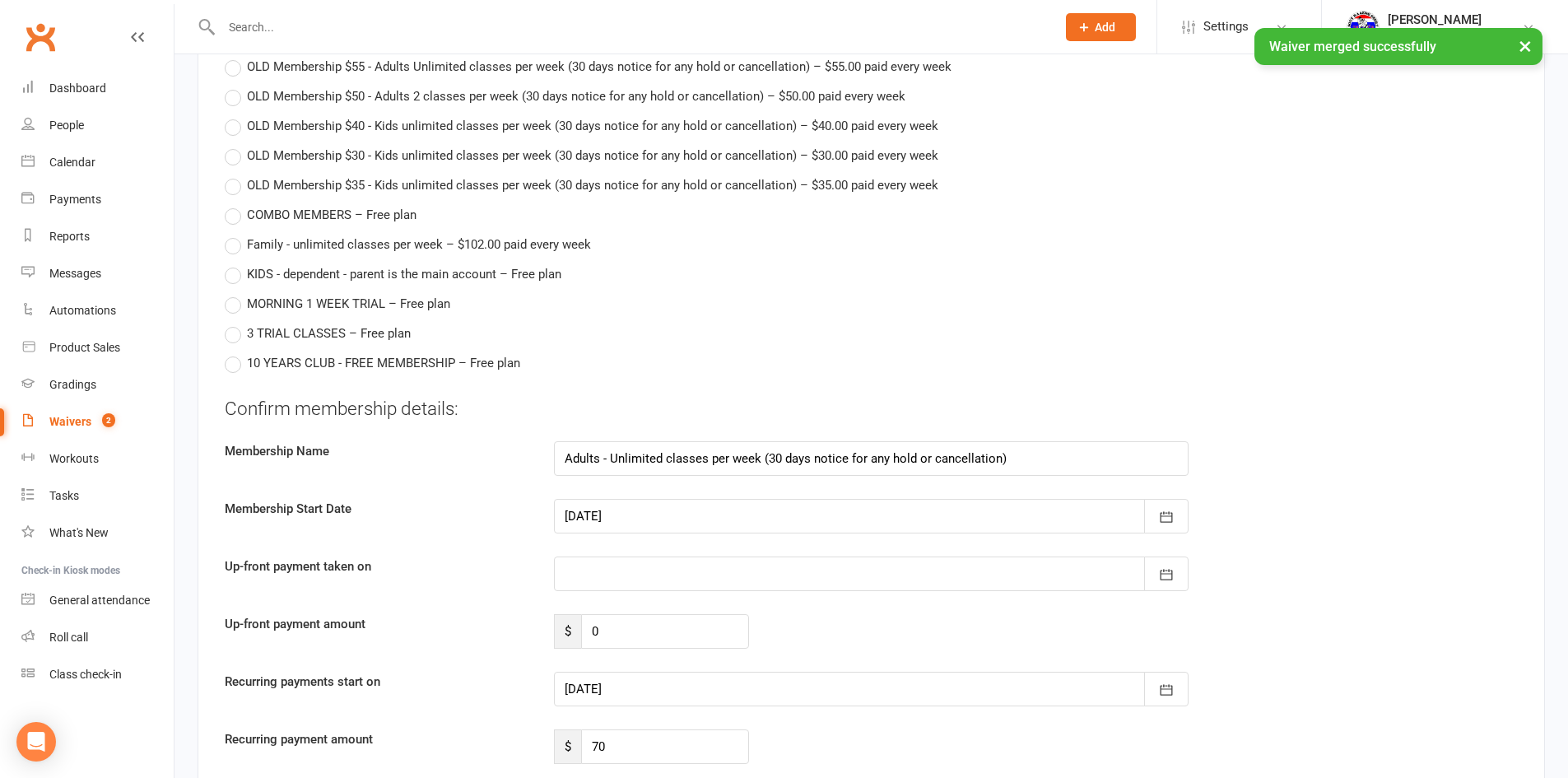
scroll to position [1565, 0]
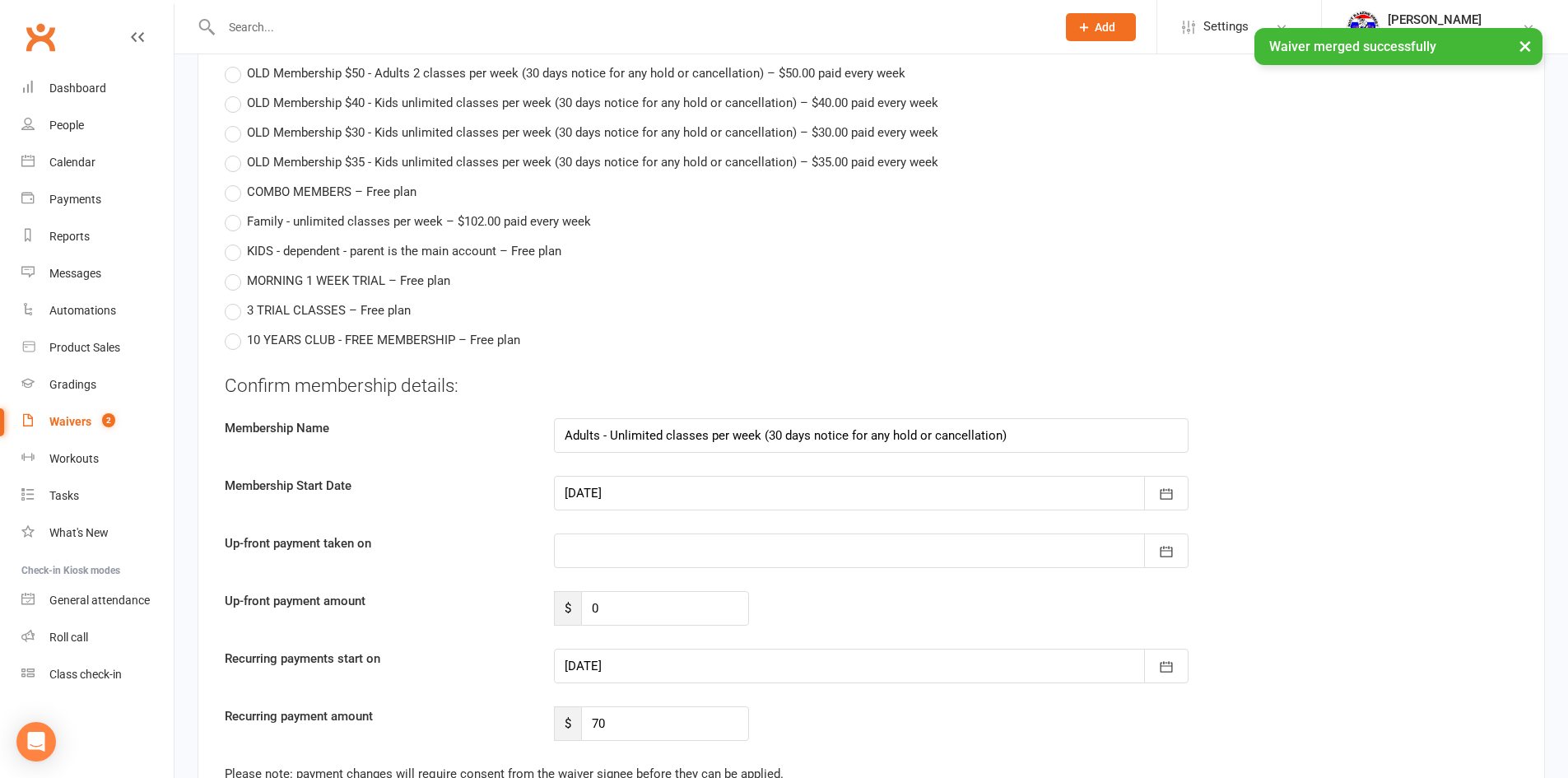
click at [588, 472] on div "Confirm membership details: Membership Name Adults - Unlimited classes per week…" at bounding box center [870, 556] width 1293 height 369
click at [589, 481] on div at bounding box center [871, 493] width 635 height 35
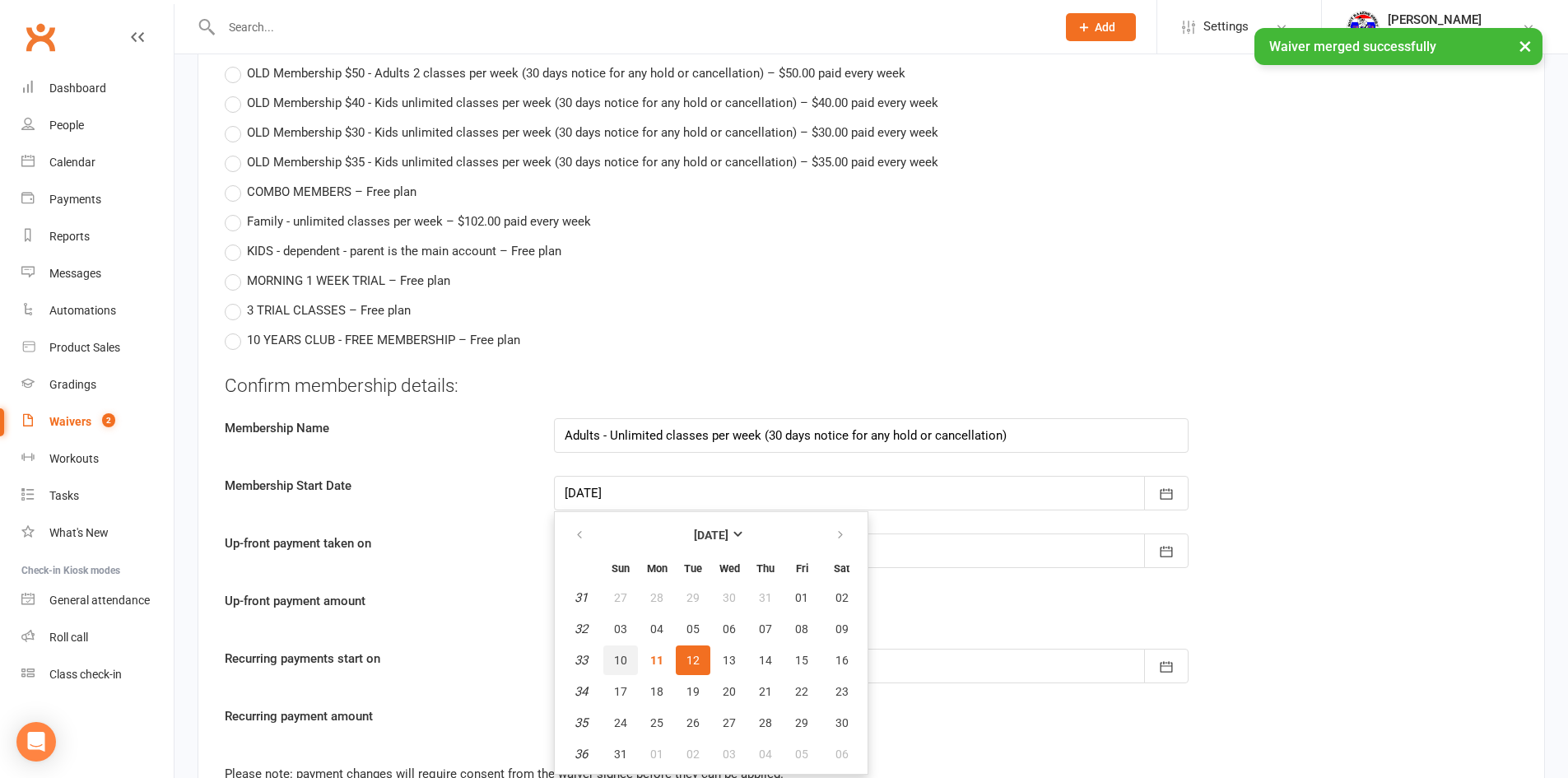
click at [626, 650] on button "10" at bounding box center [620, 660] width 35 height 30
type input "[DATE]"
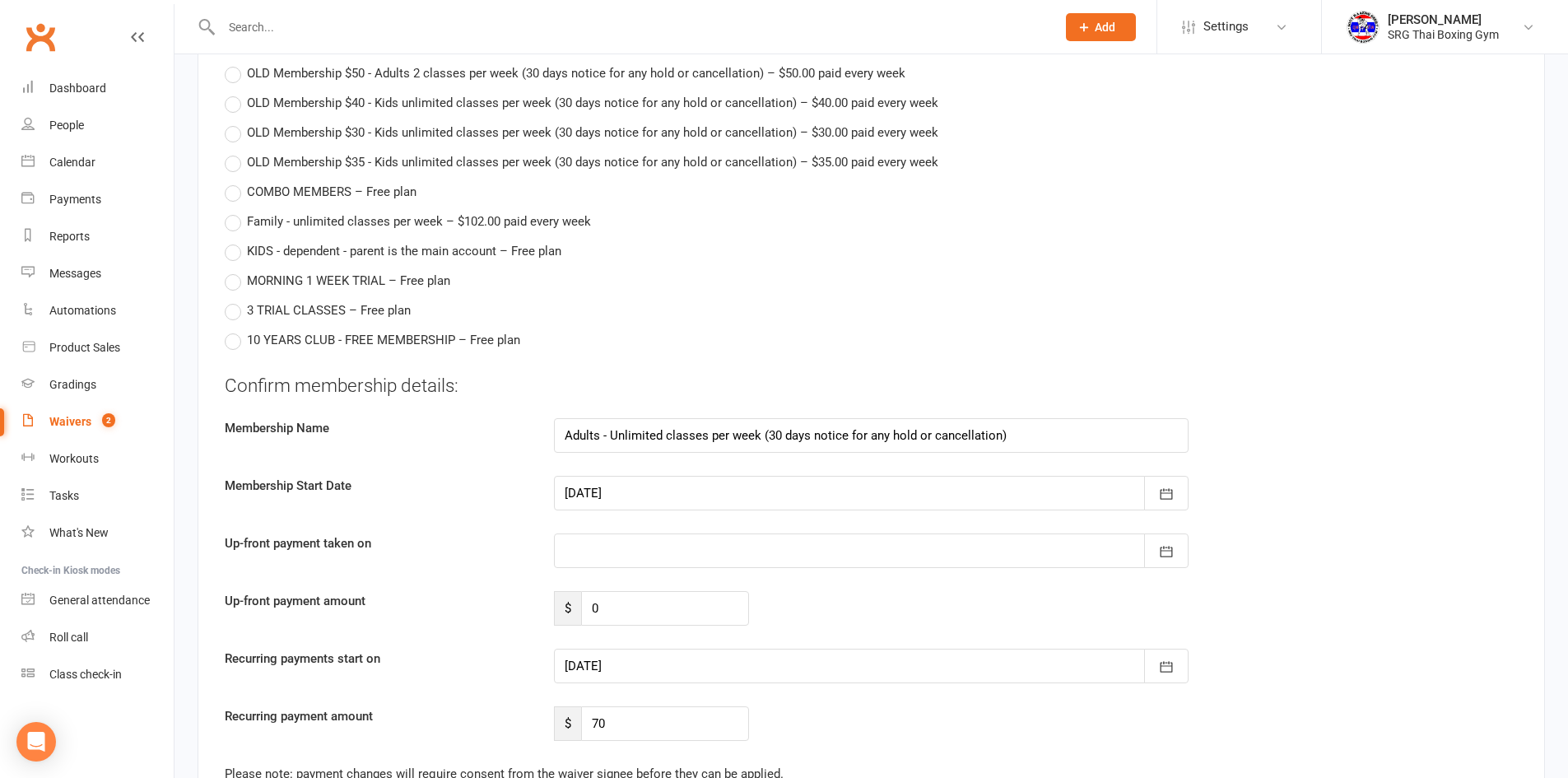
click at [626, 663] on div at bounding box center [871, 666] width 635 height 35
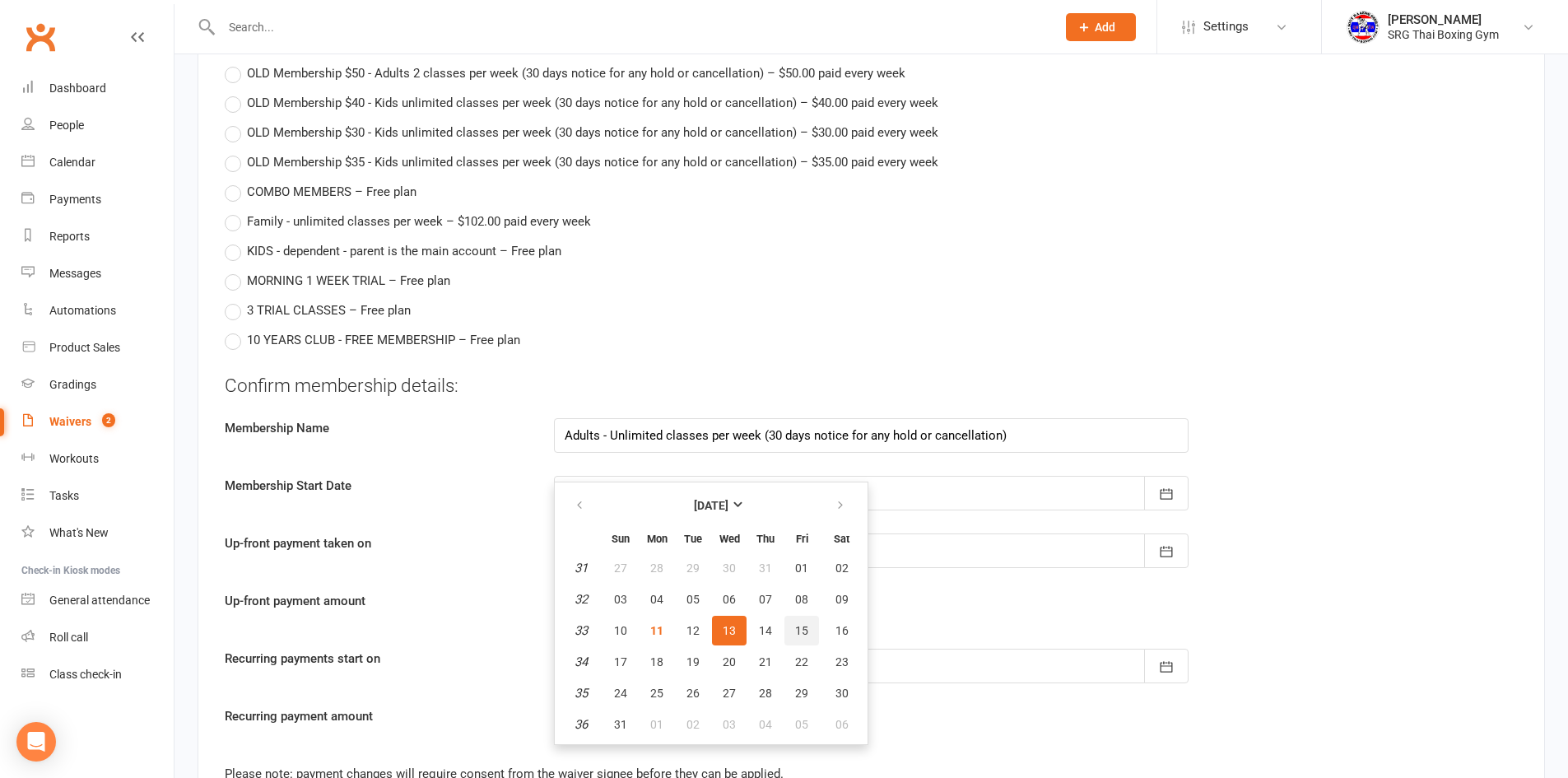
click at [807, 633] on button "15" at bounding box center [801, 631] width 35 height 30
type input "[DATE]"
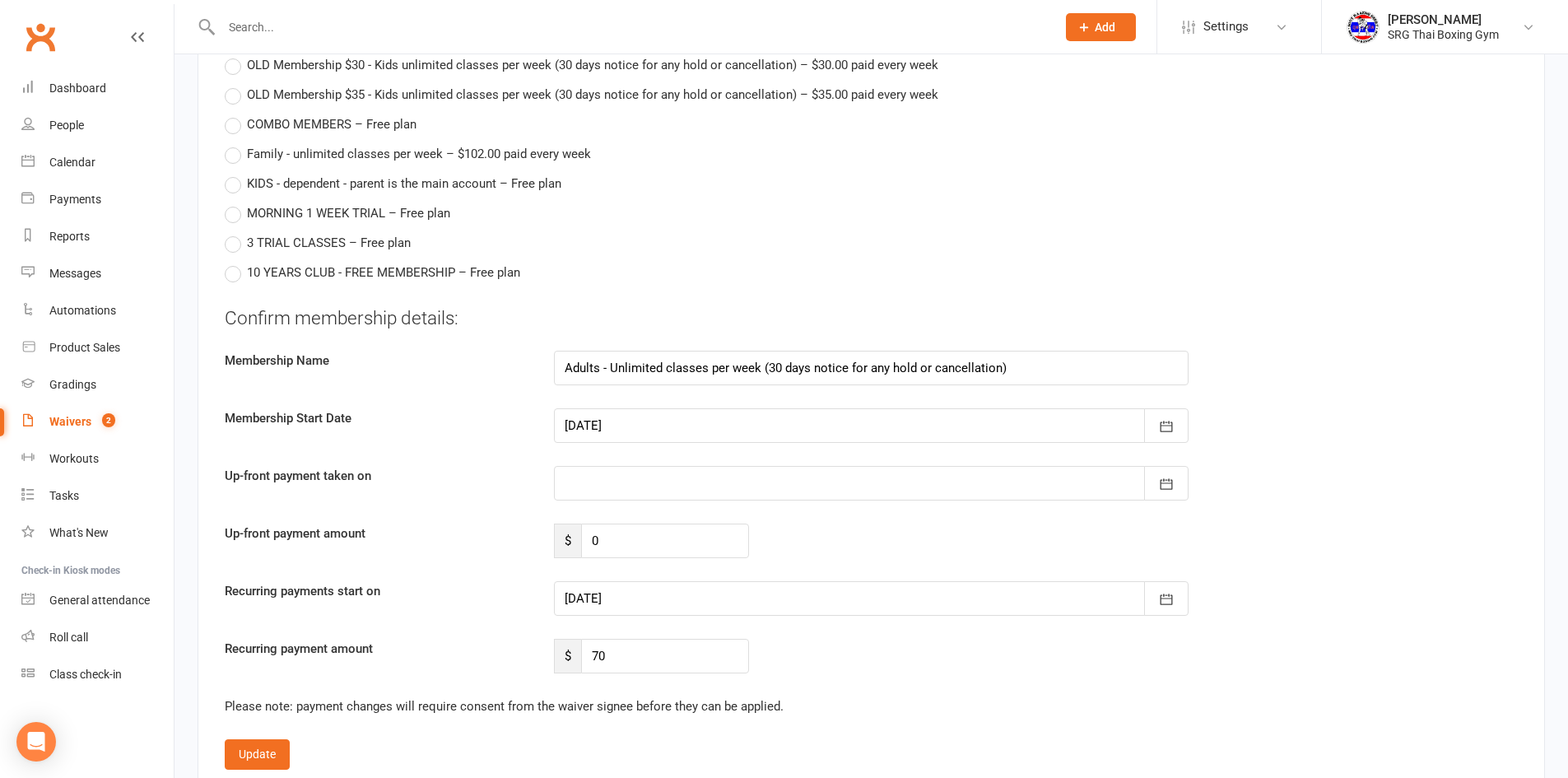
scroll to position [1729, 0]
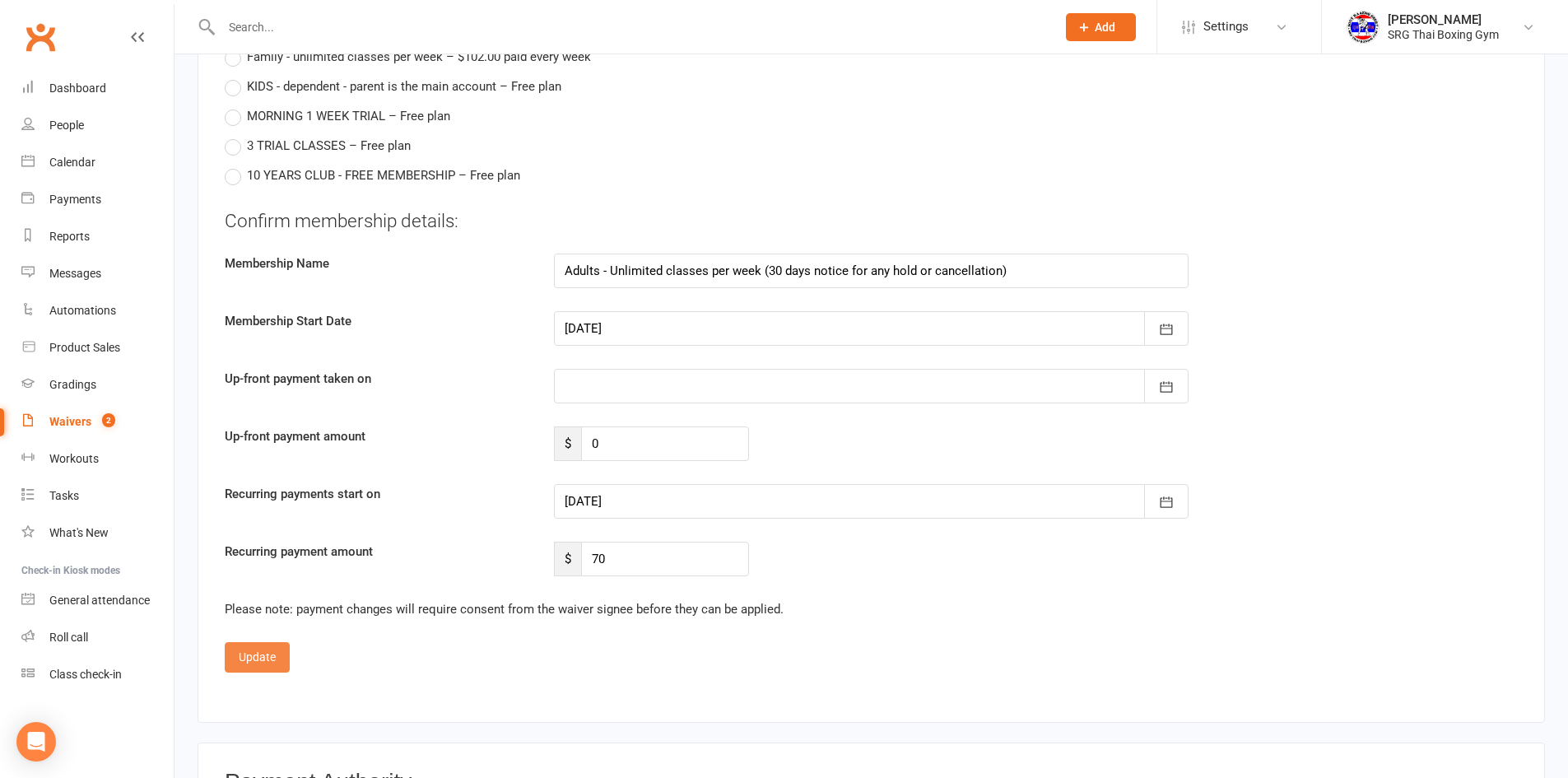
click at [262, 670] on button "Update" at bounding box center [257, 657] width 65 height 30
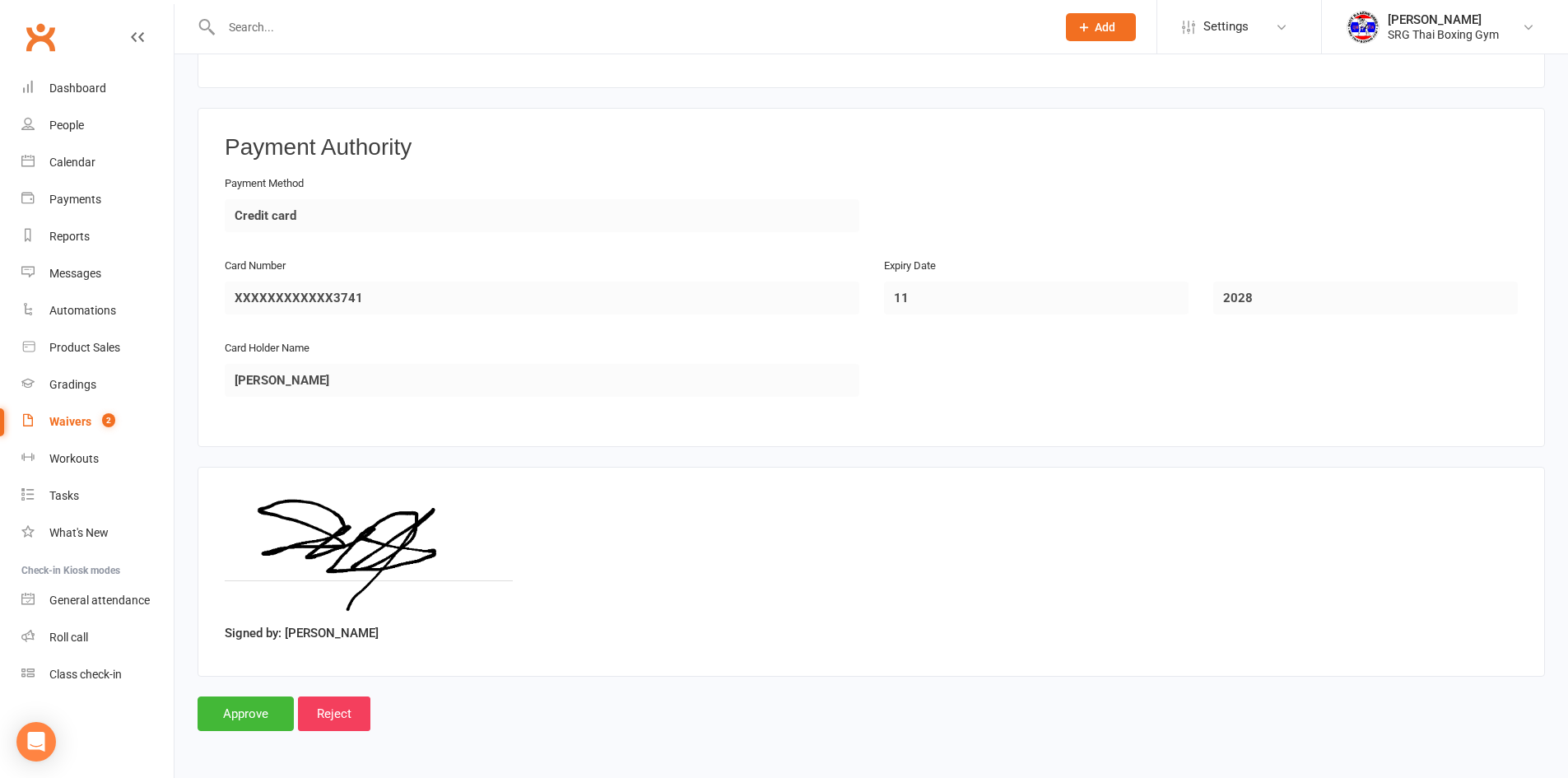
scroll to position [1372, 0]
click at [243, 707] on input "Approve" at bounding box center [246, 714] width 96 height 35
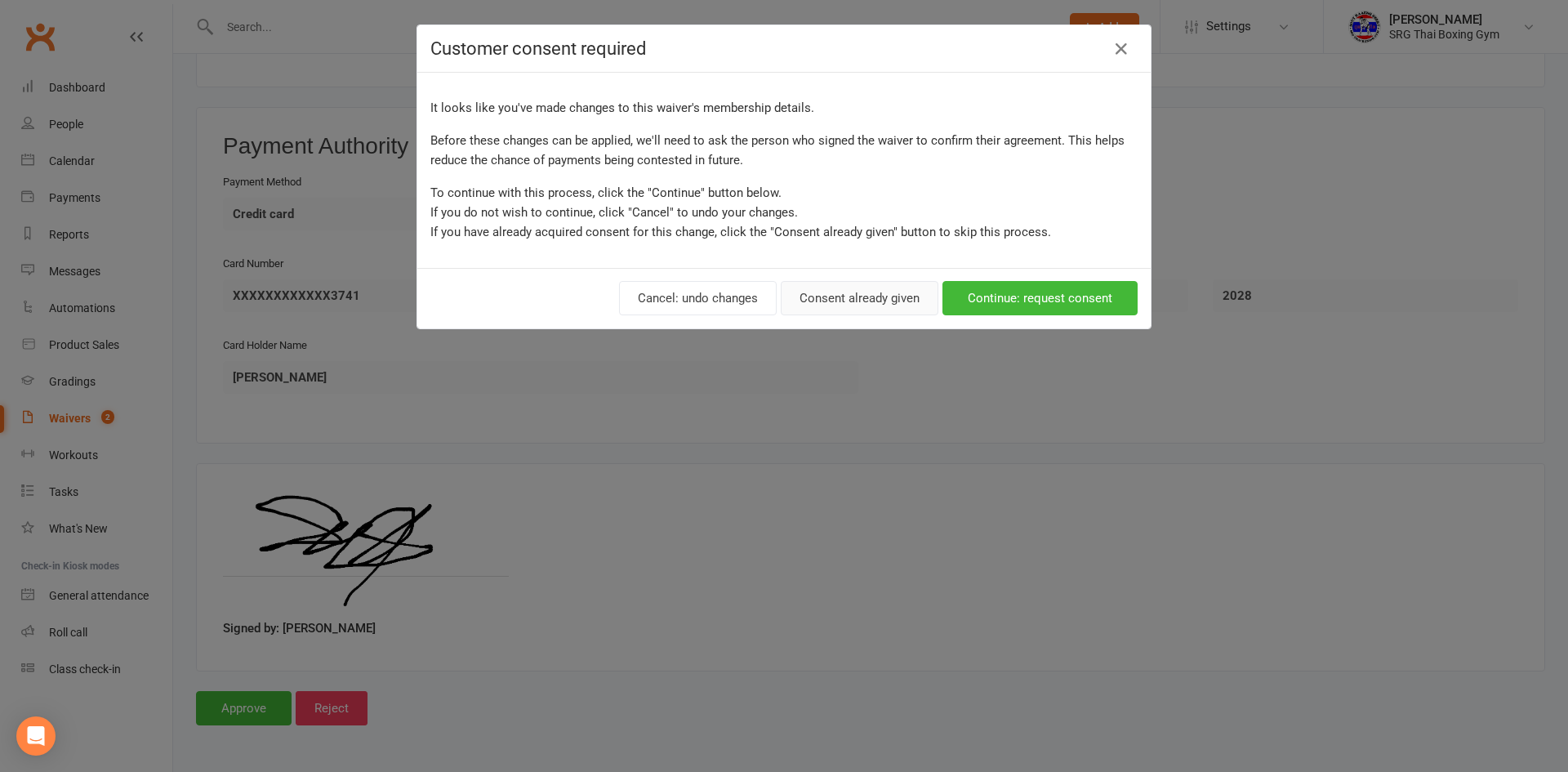
click at [831, 302] on button "Consent already given" at bounding box center [859, 298] width 157 height 35
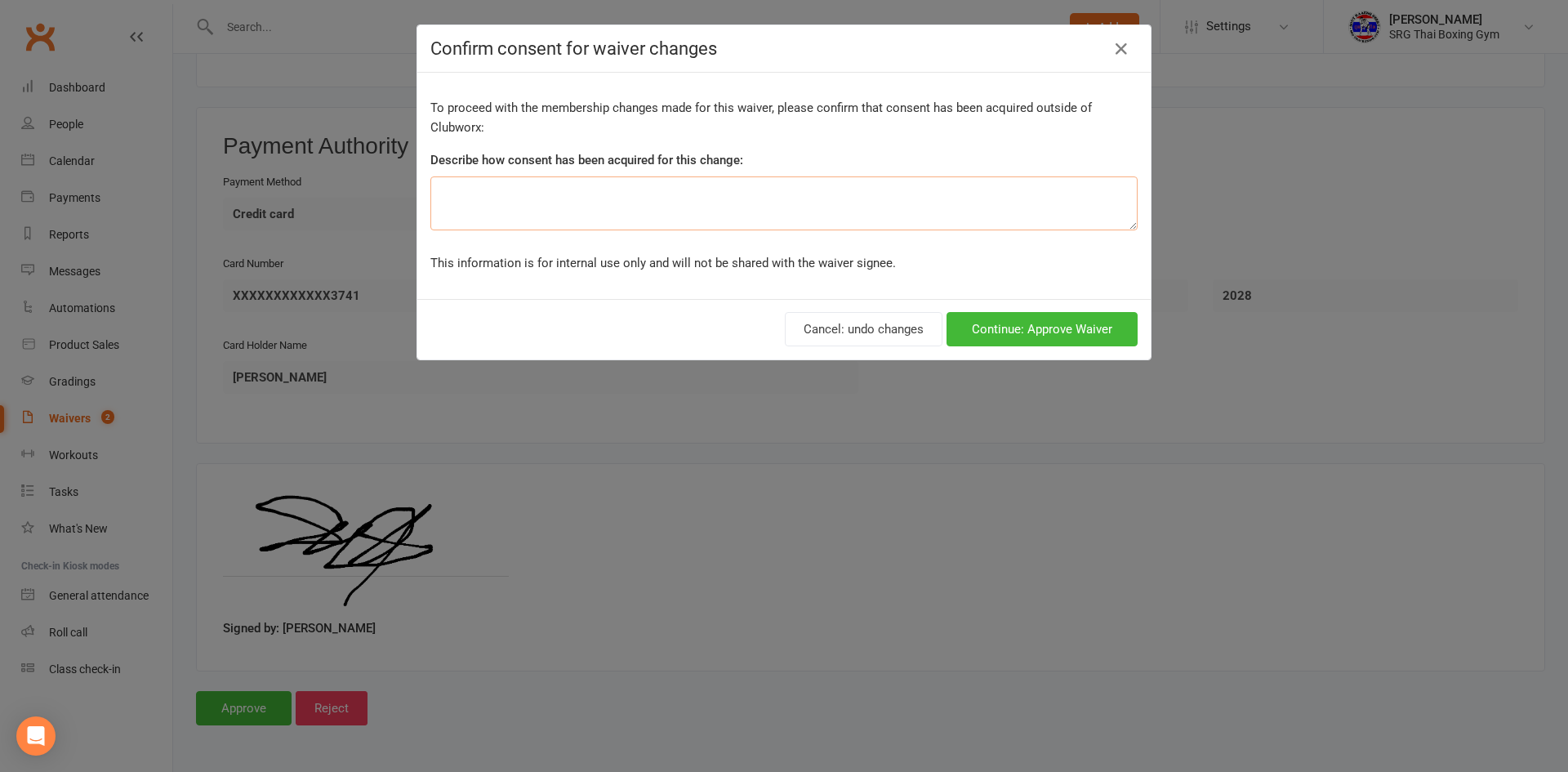
click at [734, 202] on textarea at bounding box center [784, 203] width 707 height 54
type textarea "S"
type textarea "t"
click at [767, 199] on textarea "Student signed up at reception" at bounding box center [784, 203] width 707 height 54
click at [769, 199] on textarea "Student signed up at reception" at bounding box center [784, 203] width 707 height 54
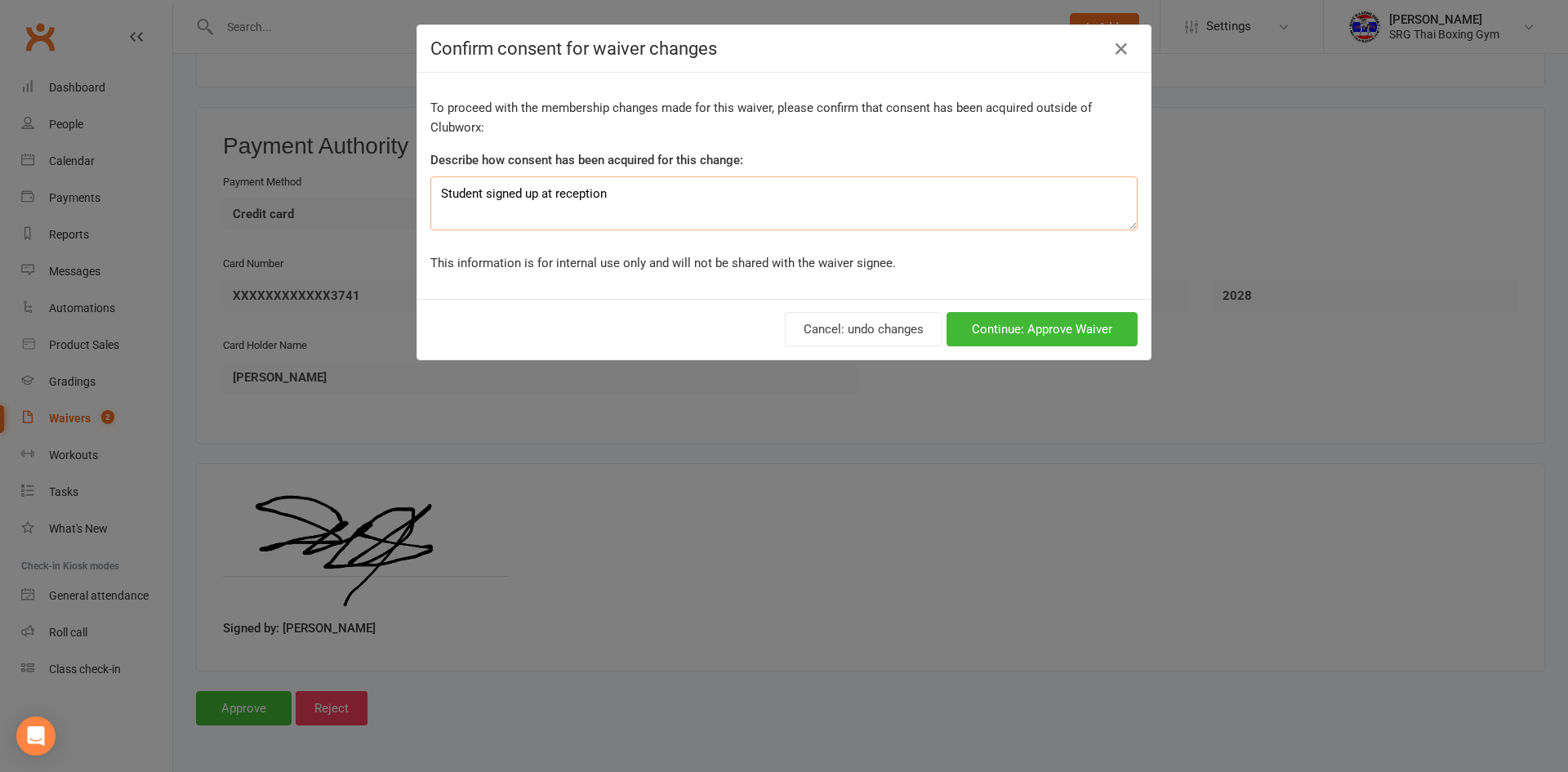
click at [769, 199] on textarea "Student signed up at reception" at bounding box center [784, 203] width 707 height 54
type textarea "Student signed up at reception"
click at [997, 316] on button "Continue: Approve Waiver" at bounding box center [1042, 329] width 191 height 35
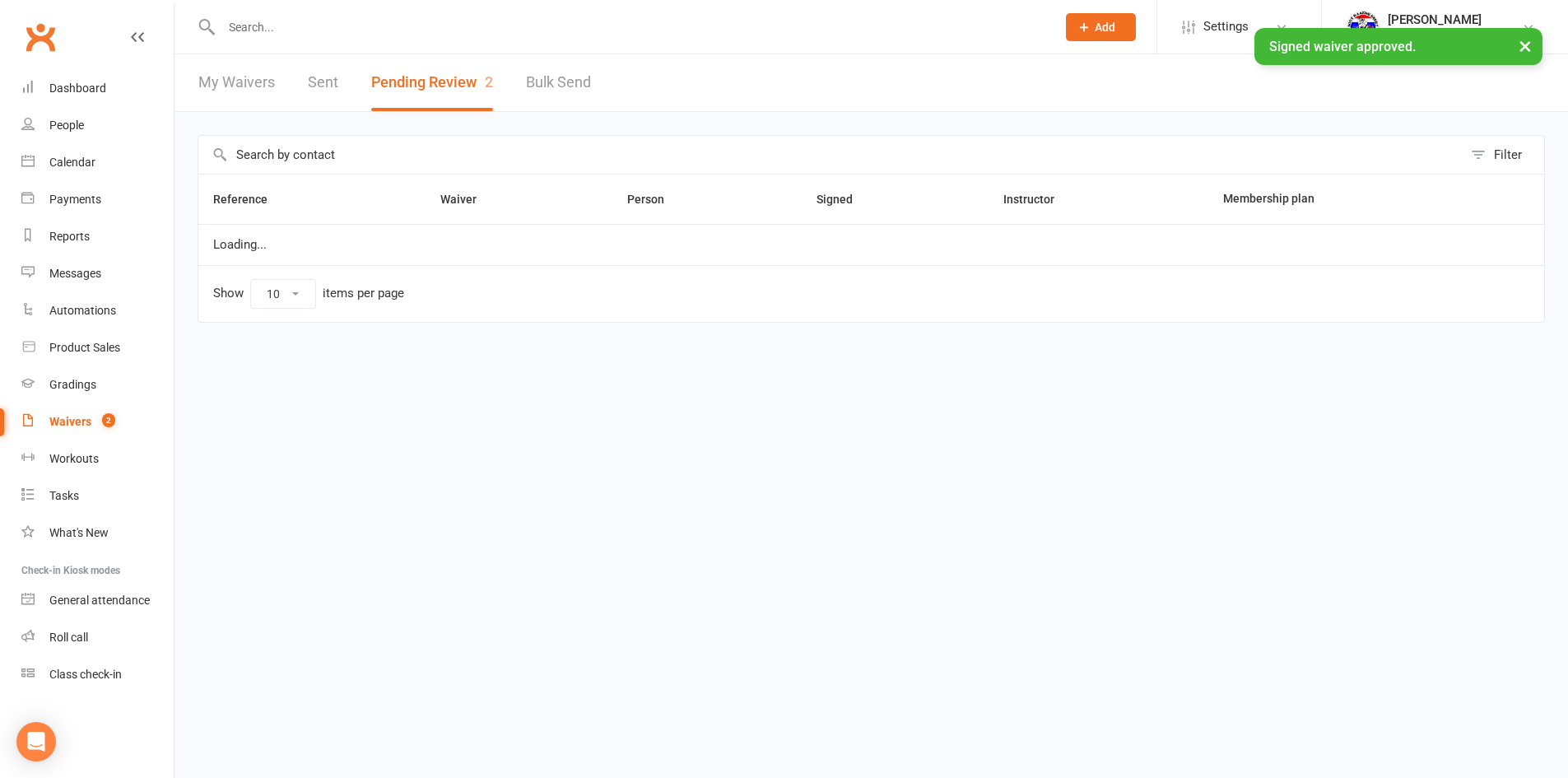
select select "100"
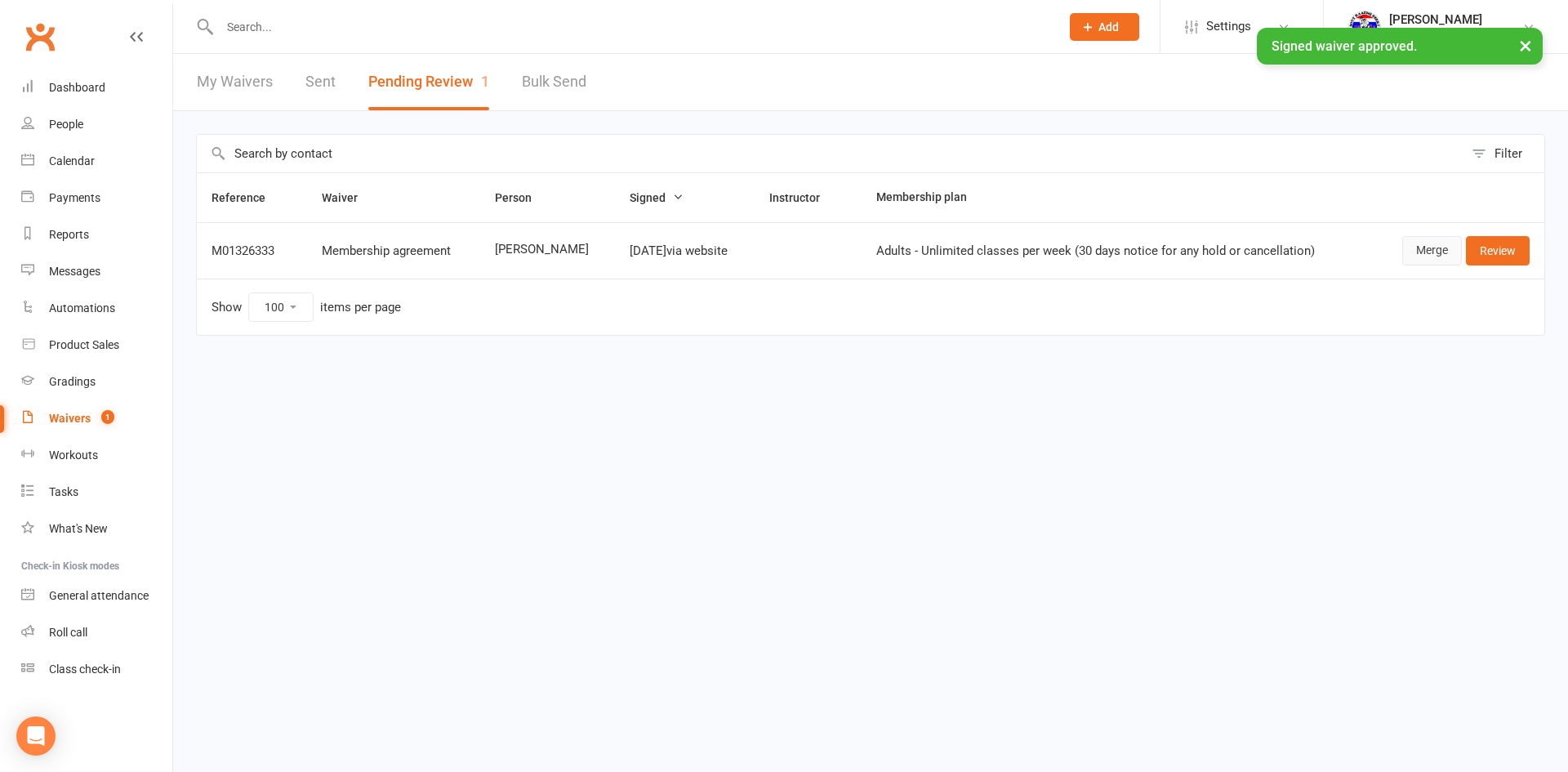
click at [1427, 248] on link "Merge" at bounding box center [1432, 251] width 59 height 30
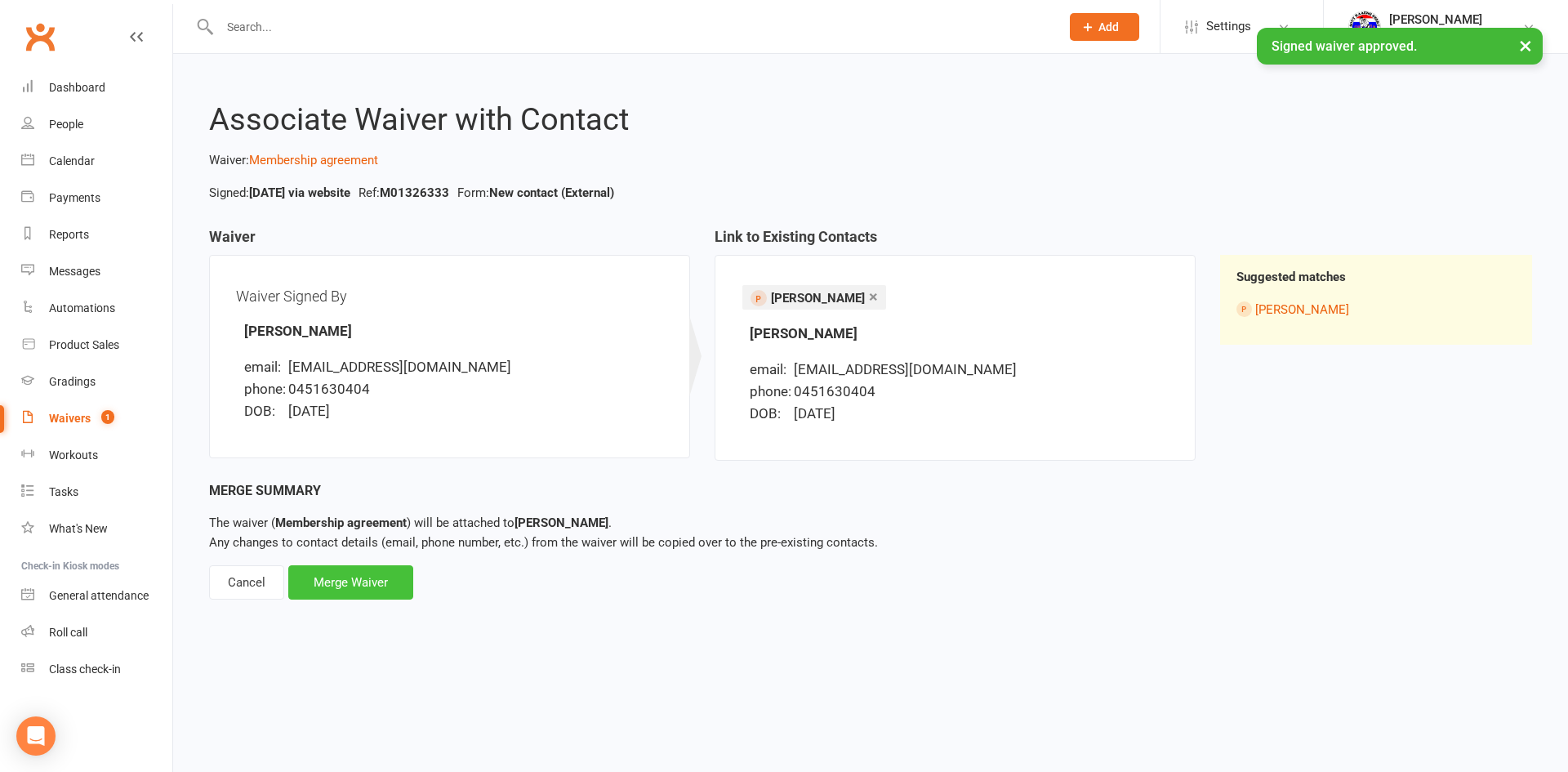
click at [390, 573] on div "Merge Waiver" at bounding box center [351, 583] width 125 height 35
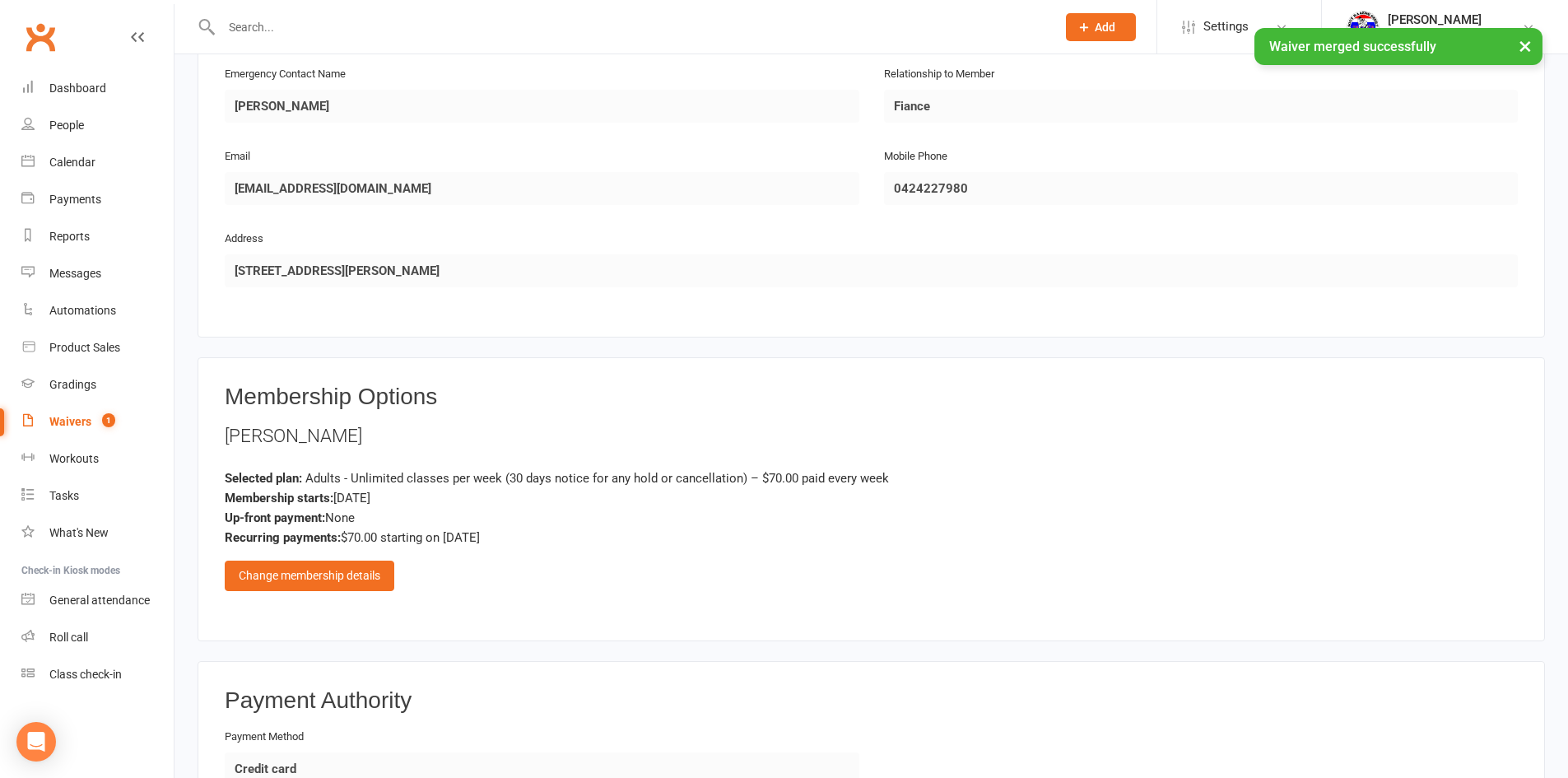
scroll to position [1071, 0]
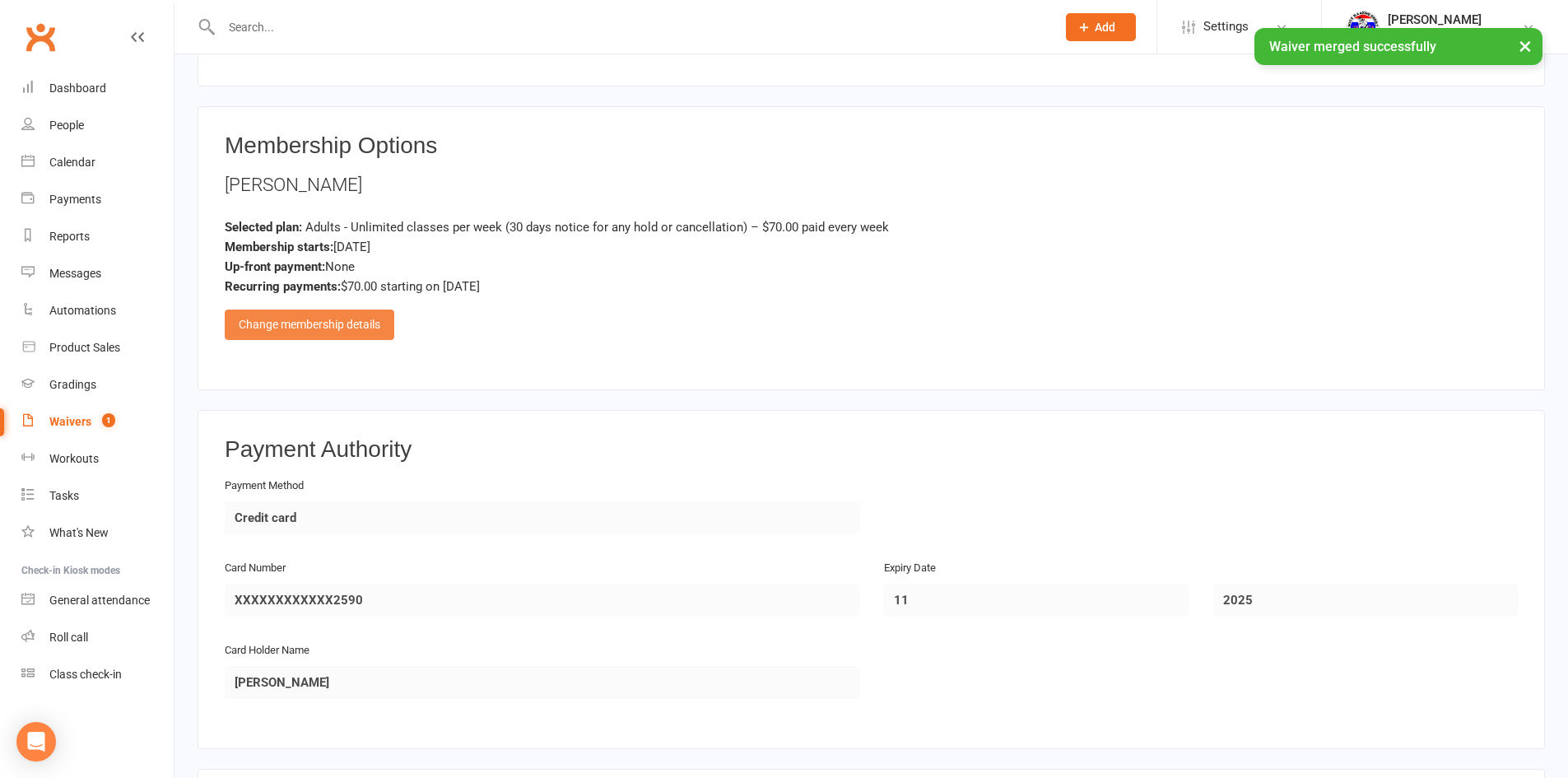
click at [369, 330] on div "Change membership details" at bounding box center [309, 325] width 170 height 30
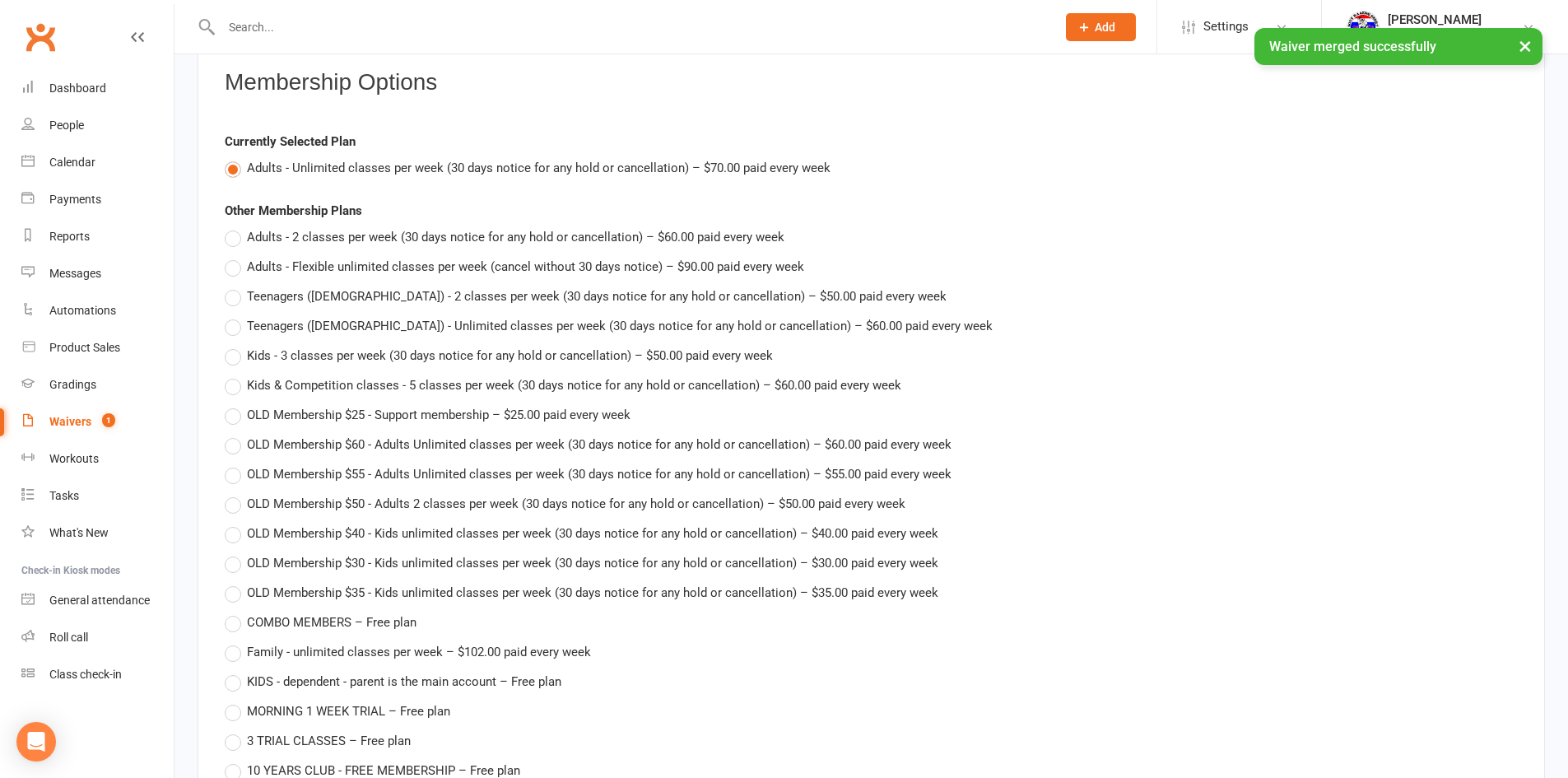
scroll to position [1565, 0]
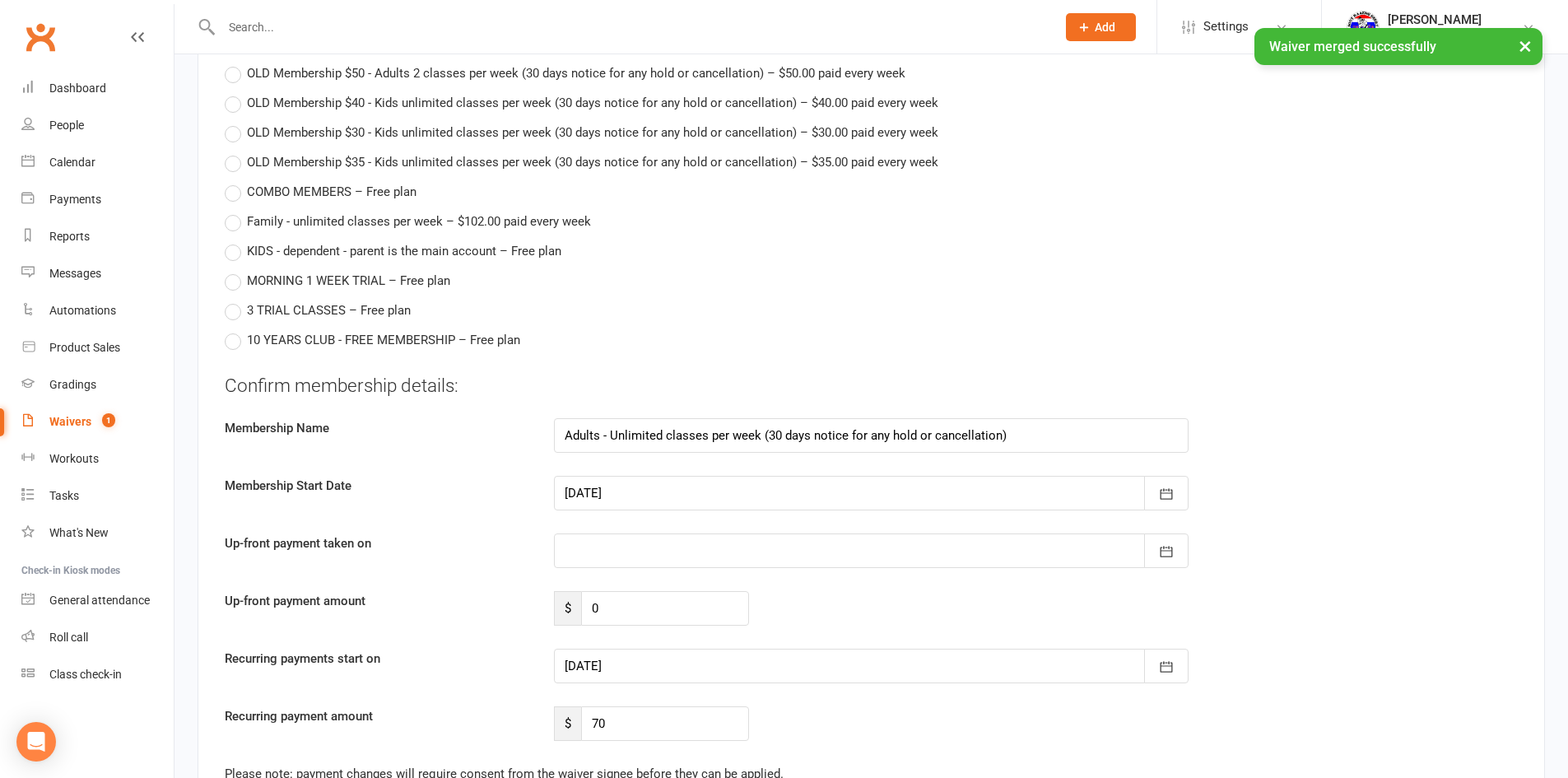
click at [751, 495] on div at bounding box center [871, 493] width 635 height 35
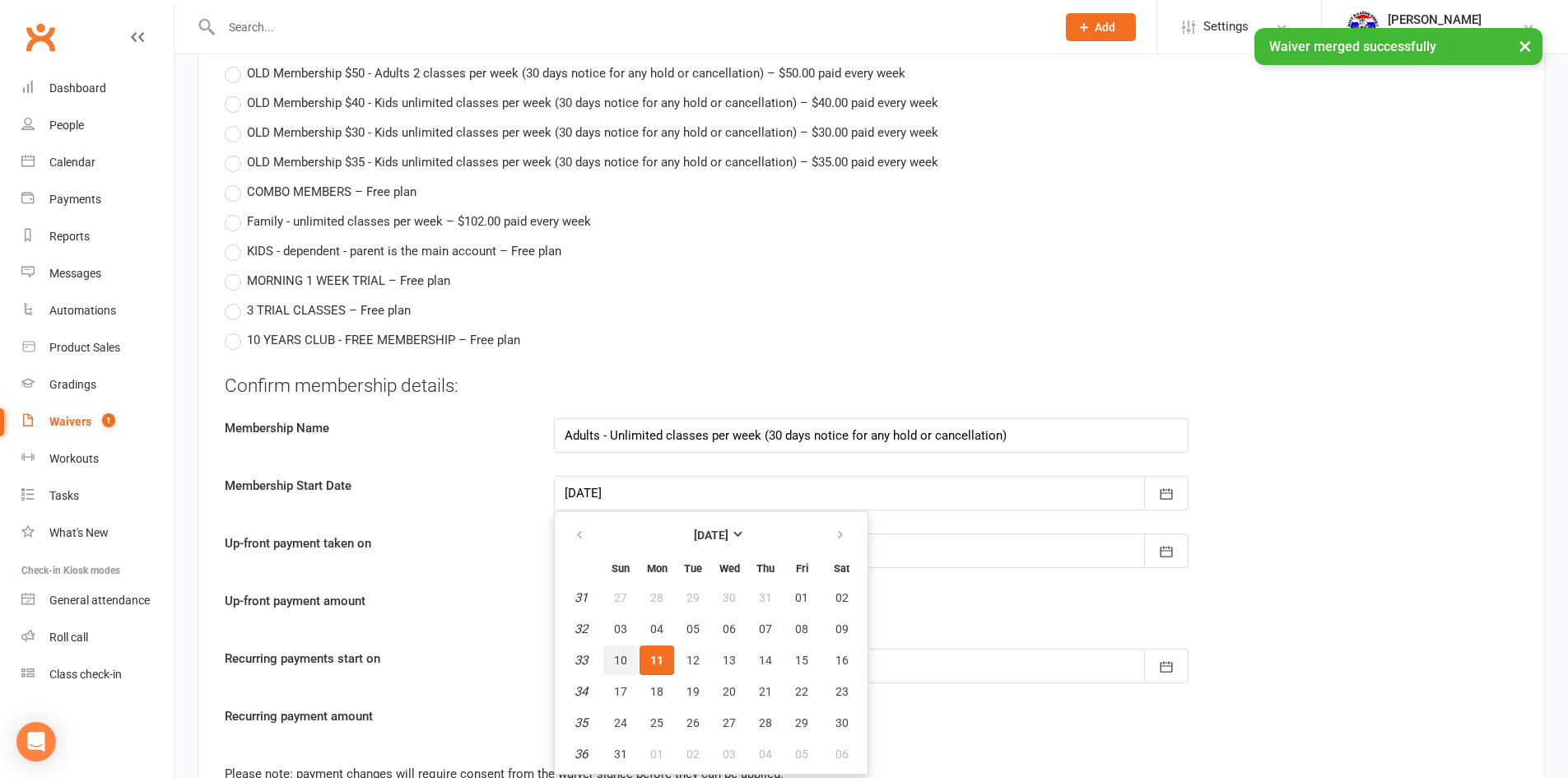
click at [616, 664] on span "10" at bounding box center [620, 660] width 13 height 13
type input "[DATE]"
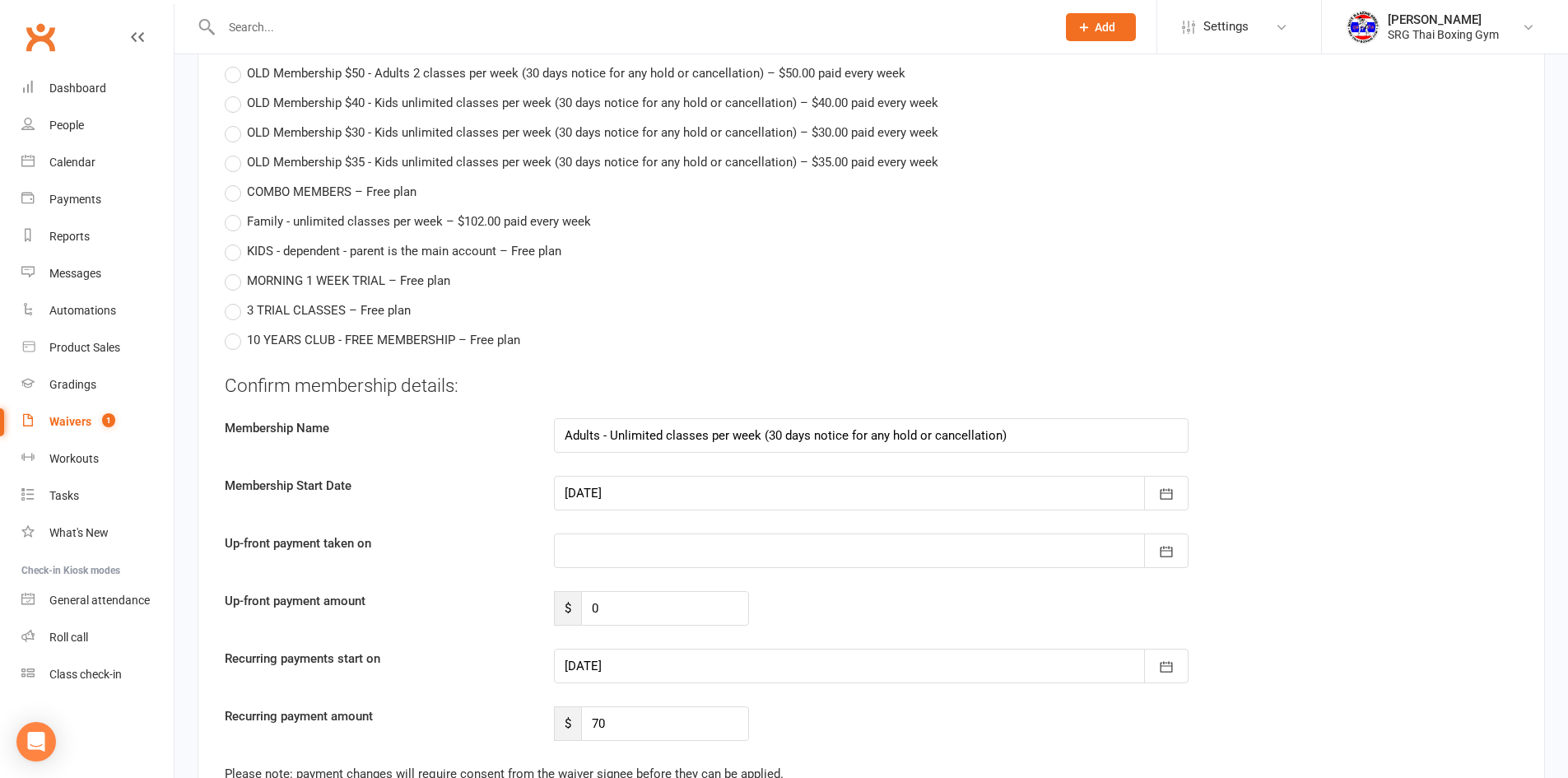
click at [626, 687] on div "Confirm membership details: Membership Name Adults - Unlimited classes per week…" at bounding box center [870, 556] width 1293 height 369
click at [645, 673] on div at bounding box center [871, 666] width 635 height 35
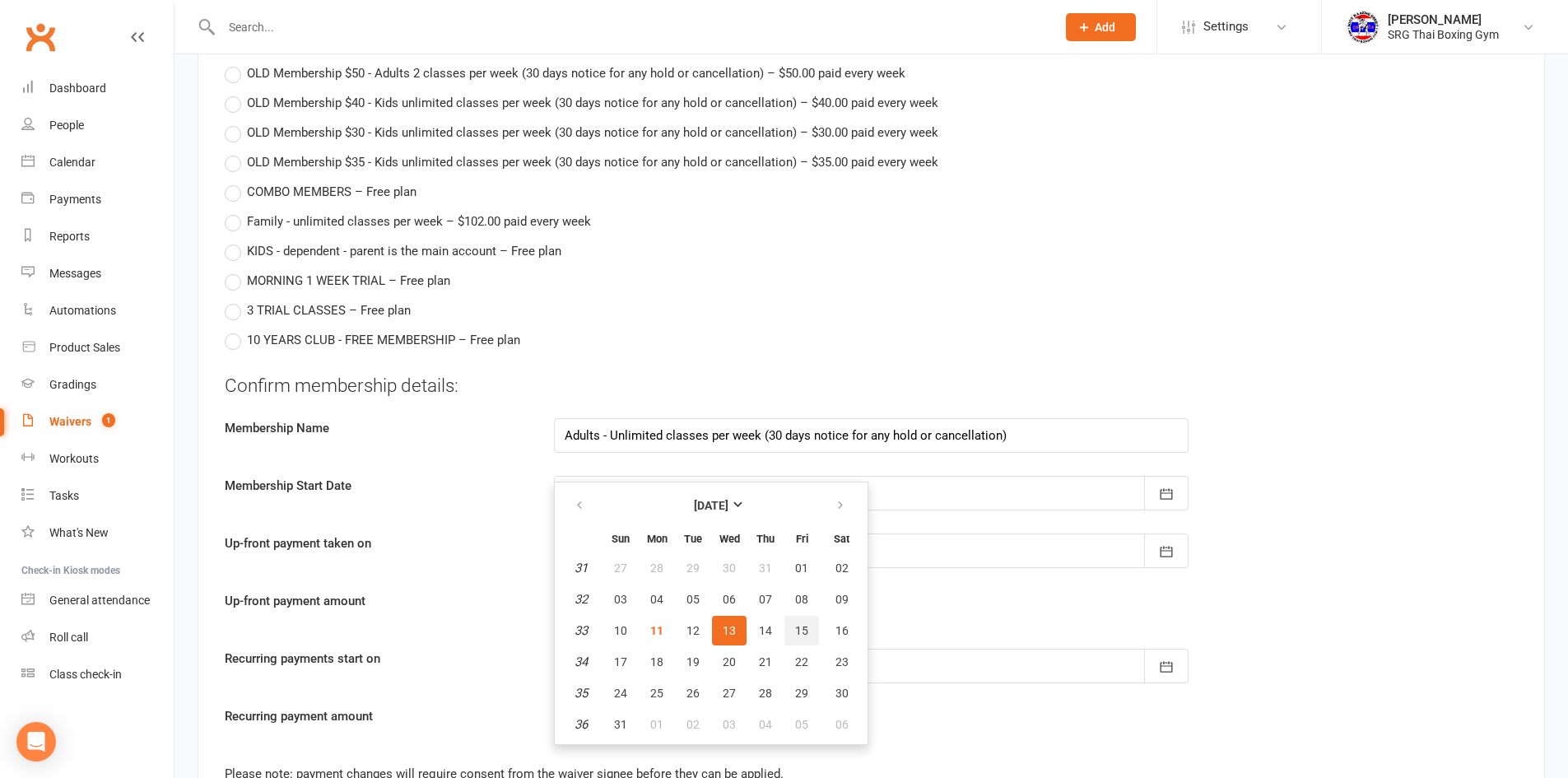
click at [796, 640] on button "15" at bounding box center [801, 631] width 35 height 30
type input "[DATE]"
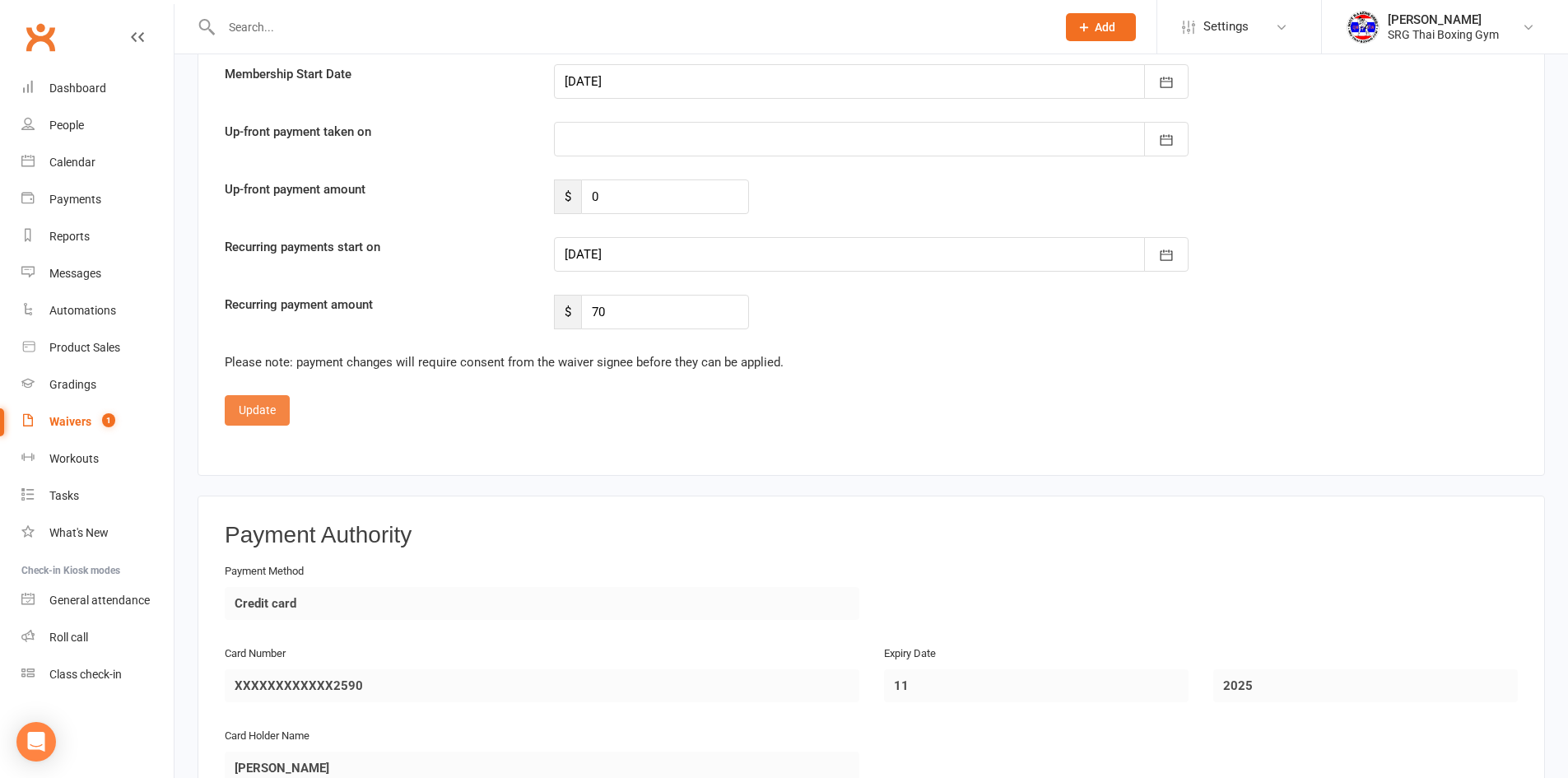
click at [269, 403] on button "Update" at bounding box center [257, 410] width 65 height 30
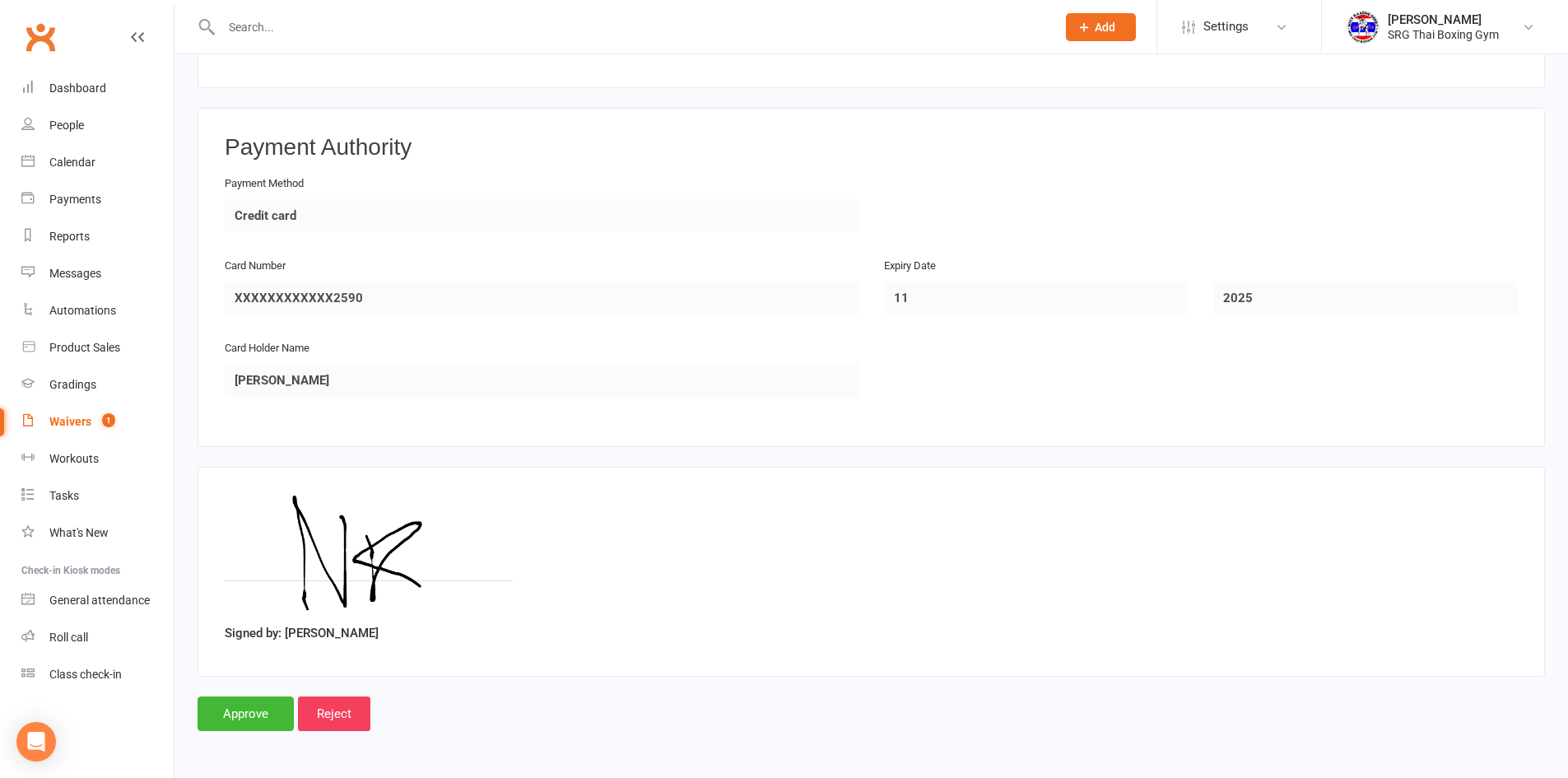
scroll to position [1372, 0]
click at [257, 715] on input "Approve" at bounding box center [246, 714] width 96 height 35
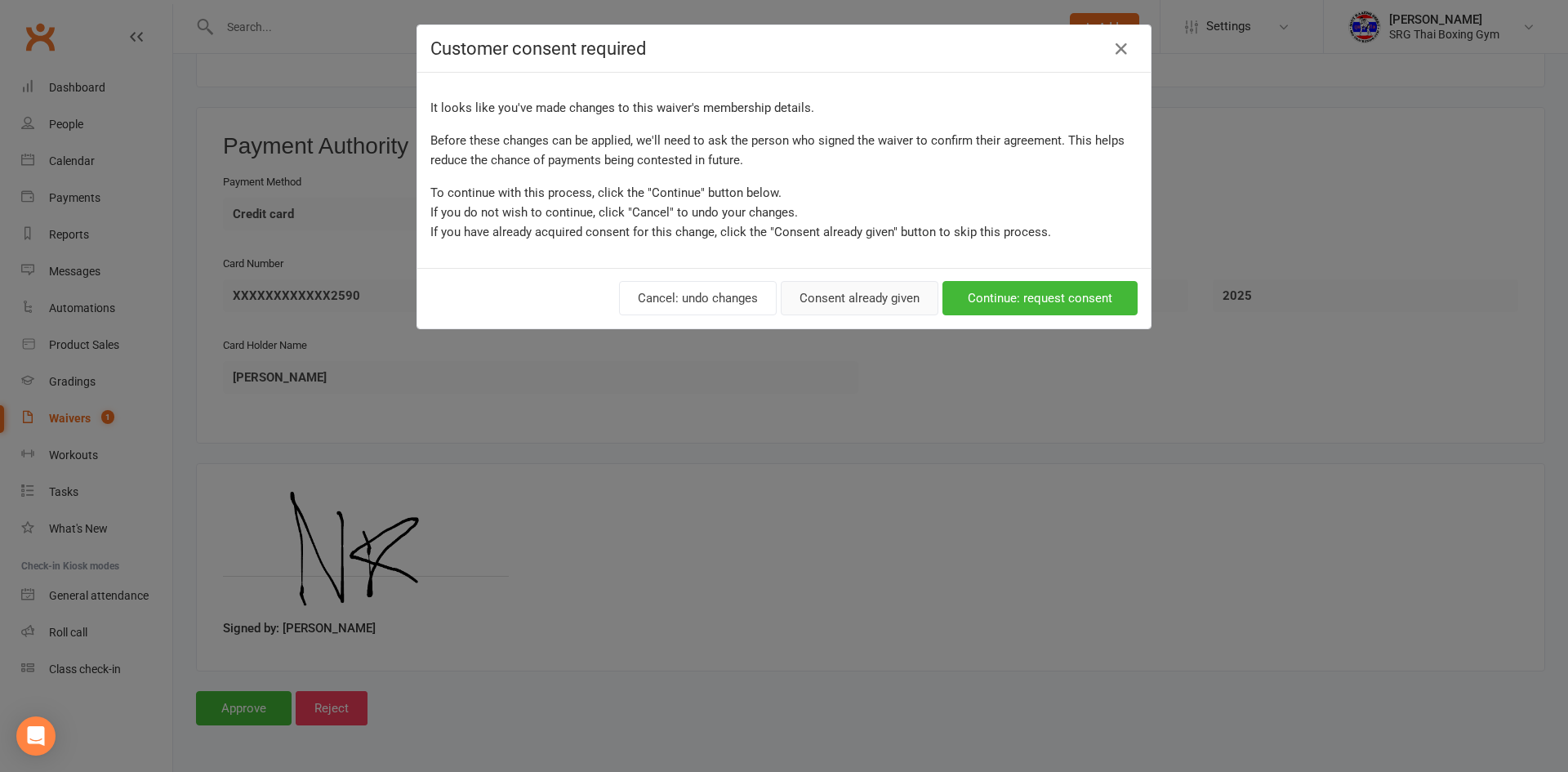
click at [841, 298] on button "Consent already given" at bounding box center [859, 298] width 157 height 35
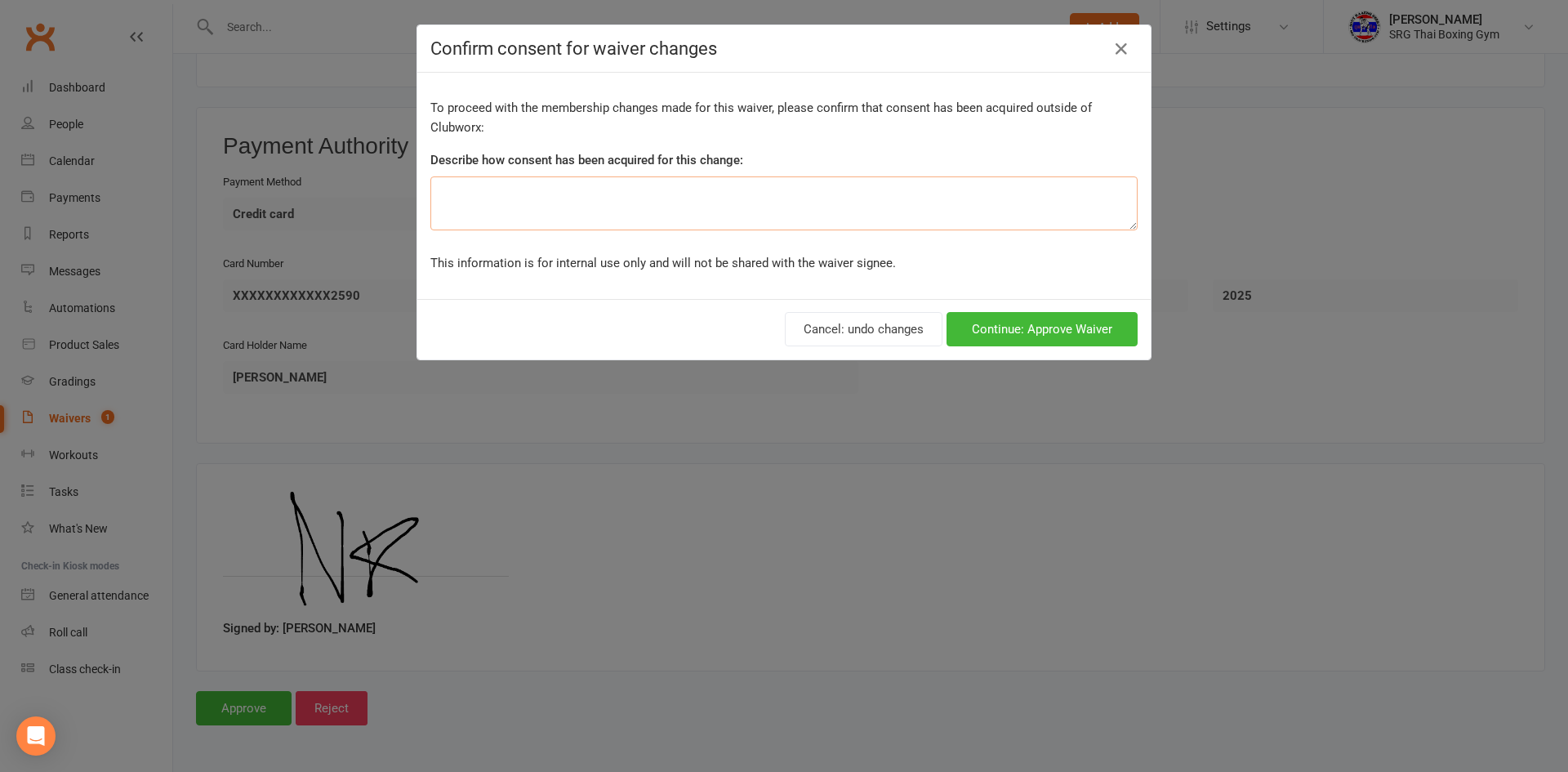
click at [826, 222] on textarea at bounding box center [784, 203] width 707 height 54
paste textarea "Student signed up at reception"
type textarea "Student signed up at reception"
click at [1030, 310] on div "Cancel: undo changes Continue: Approve Waiver" at bounding box center [784, 329] width 733 height 60
click at [1030, 325] on button "Continue: Approve Waiver" at bounding box center [1042, 329] width 191 height 35
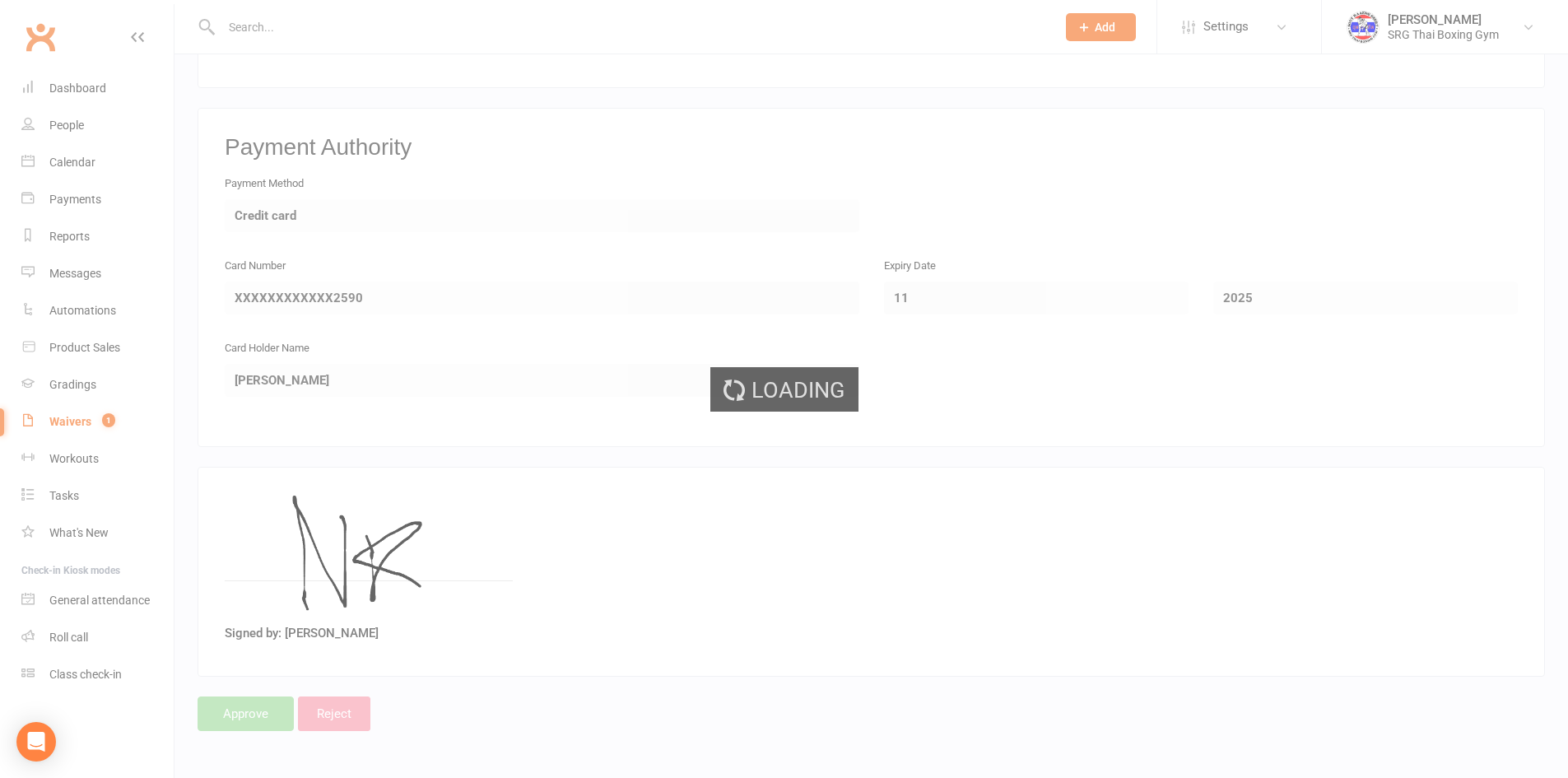
select select "100"
